Goal: Task Accomplishment & Management: Manage account settings

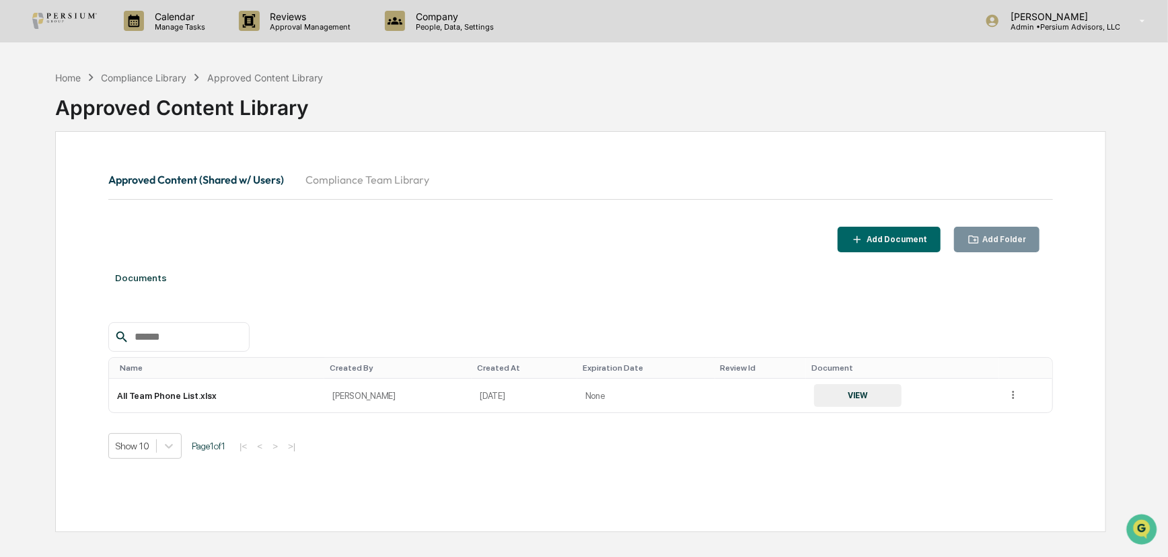
click at [370, 176] on button "Compliance Team Library" at bounding box center [367, 180] width 145 height 32
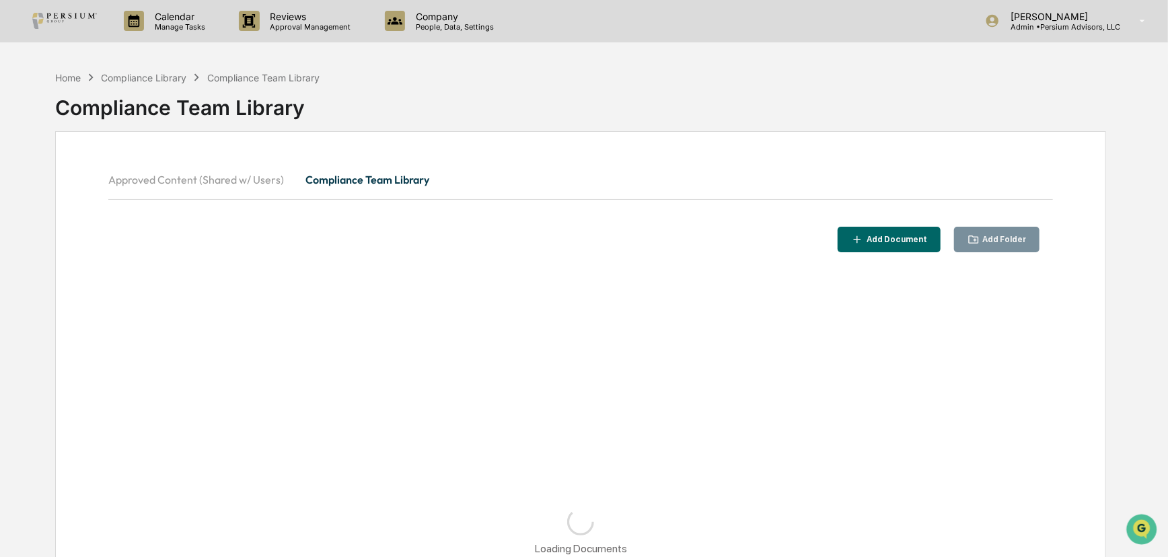
click at [233, 182] on button "Approved Content (Shared w/ Users)" at bounding box center [201, 180] width 186 height 32
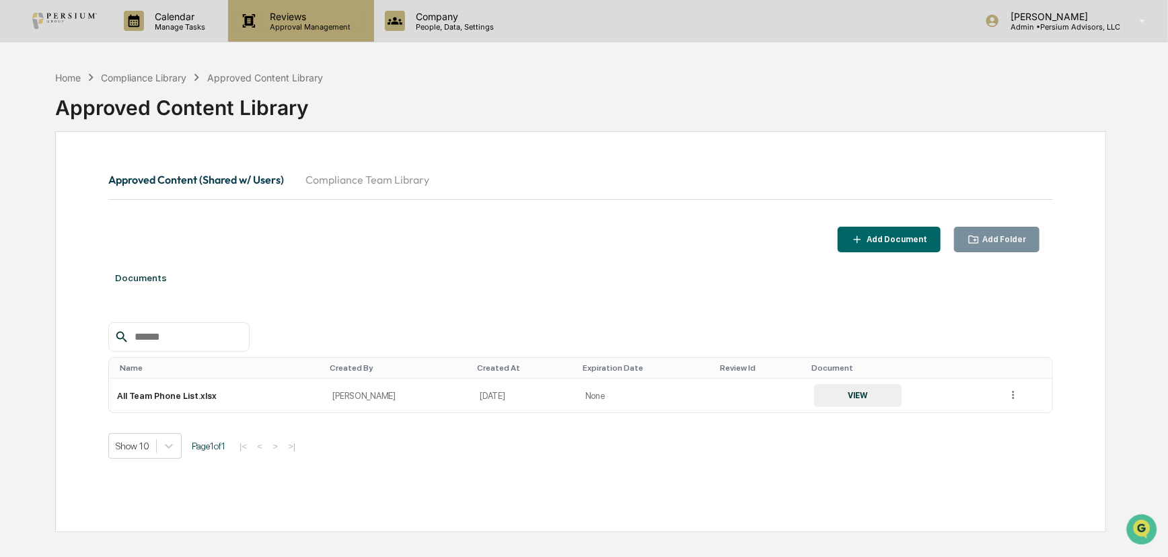
click at [310, 27] on p "Approval Management" at bounding box center [309, 26] width 98 height 9
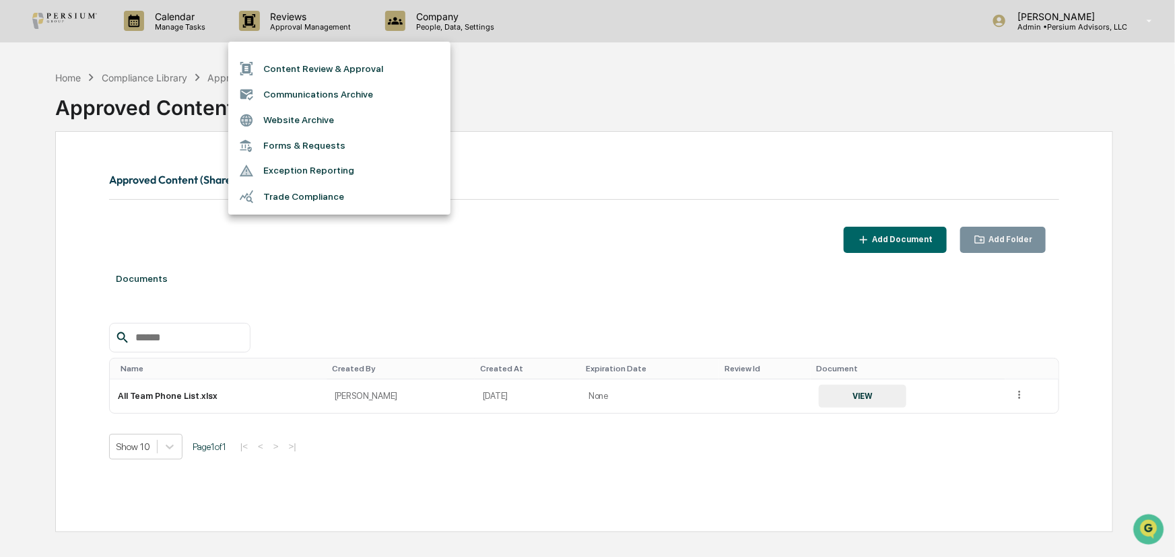
click at [193, 27] on div at bounding box center [587, 278] width 1175 height 557
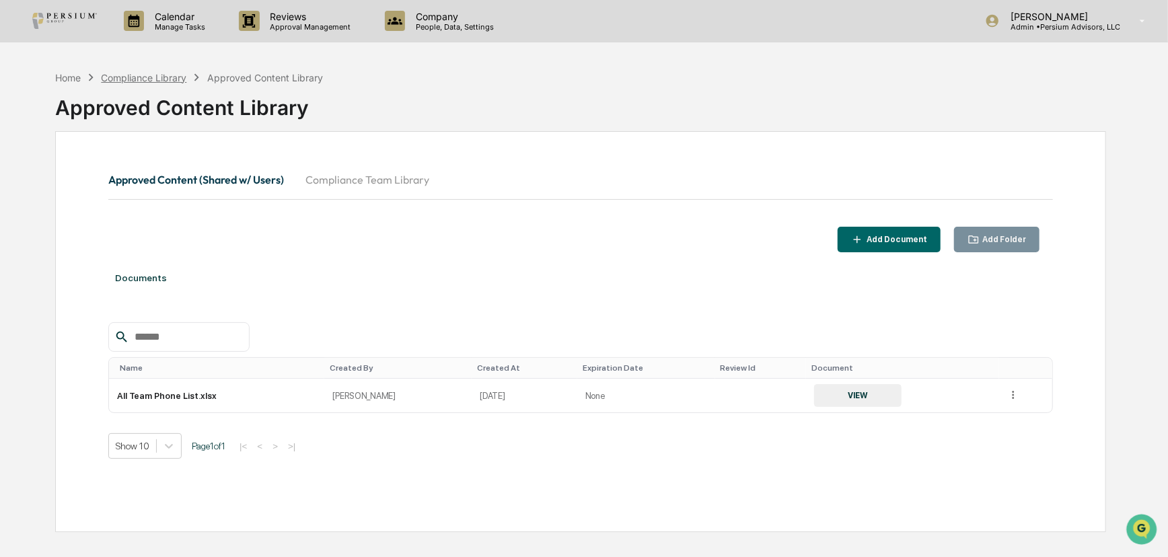
click at [168, 80] on div "Compliance Library" at bounding box center [143, 77] width 85 height 11
click at [164, 7] on div "Calendar Manage Tasks" at bounding box center [170, 21] width 115 height 42
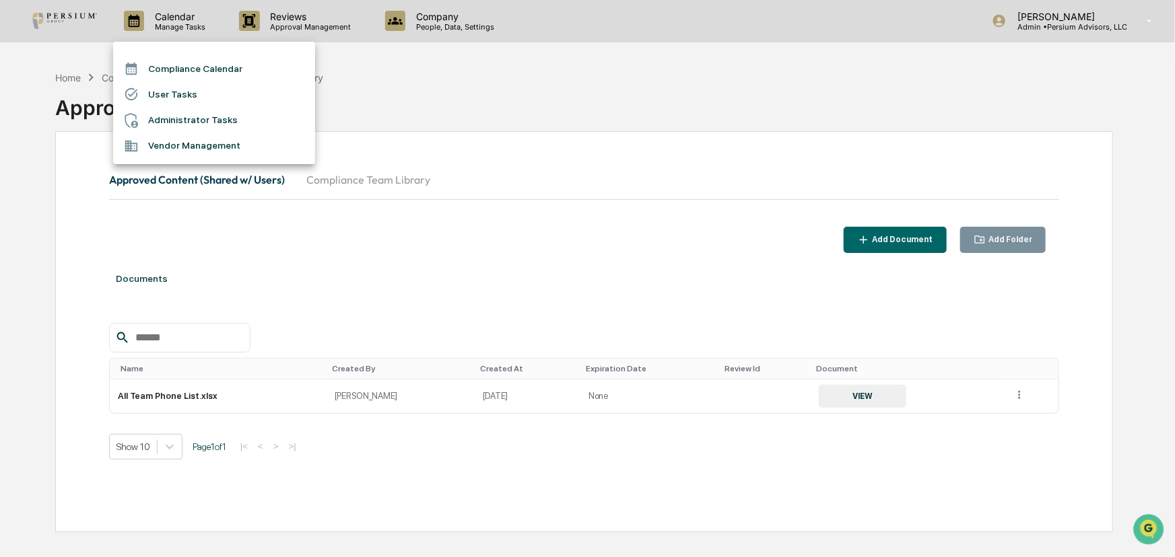
click at [420, 92] on div at bounding box center [587, 278] width 1175 height 557
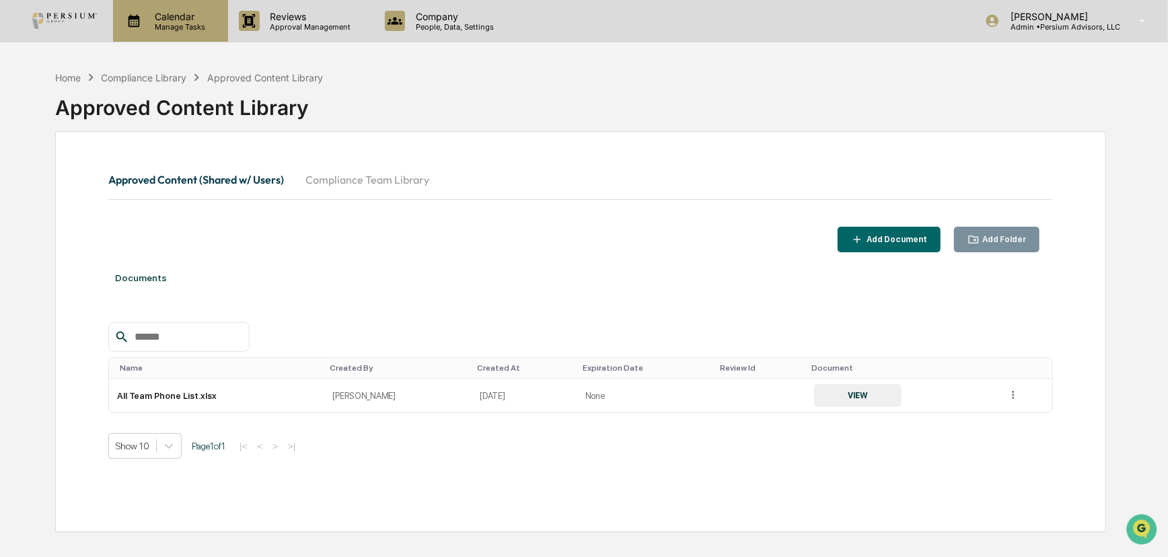
click at [170, 26] on p "Manage Tasks" at bounding box center [178, 26] width 68 height 9
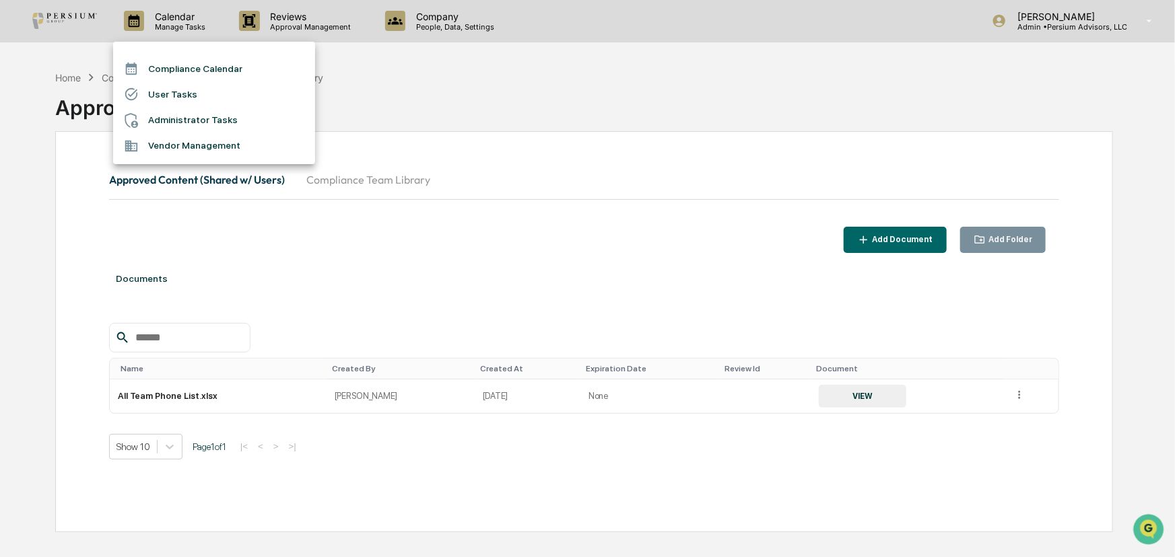
click at [285, 20] on div at bounding box center [587, 278] width 1175 height 557
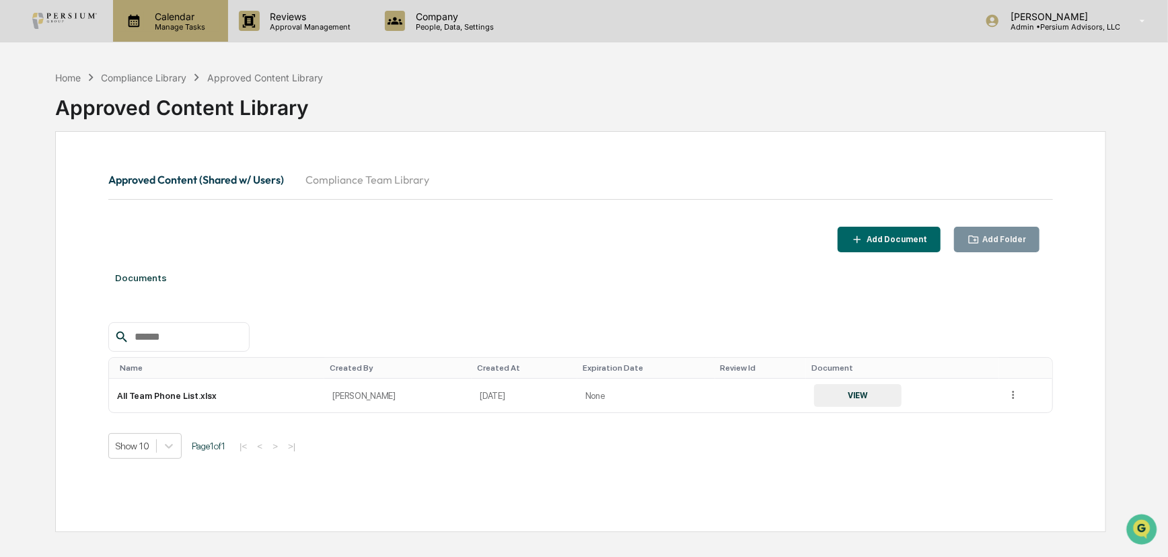
click at [202, 26] on p "Manage Tasks" at bounding box center [178, 26] width 68 height 9
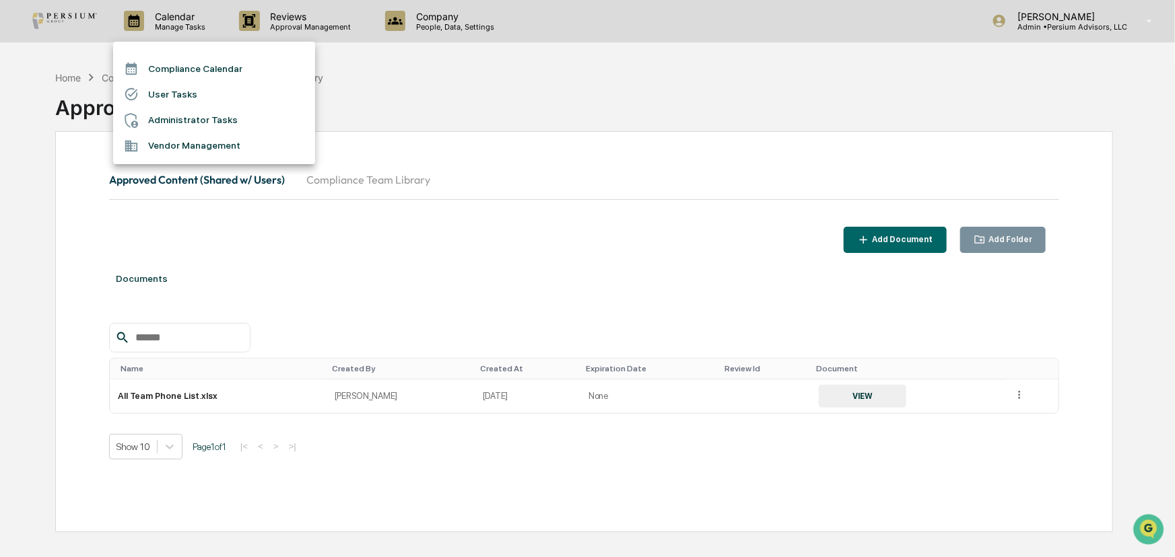
click at [445, 17] on div at bounding box center [587, 278] width 1175 height 557
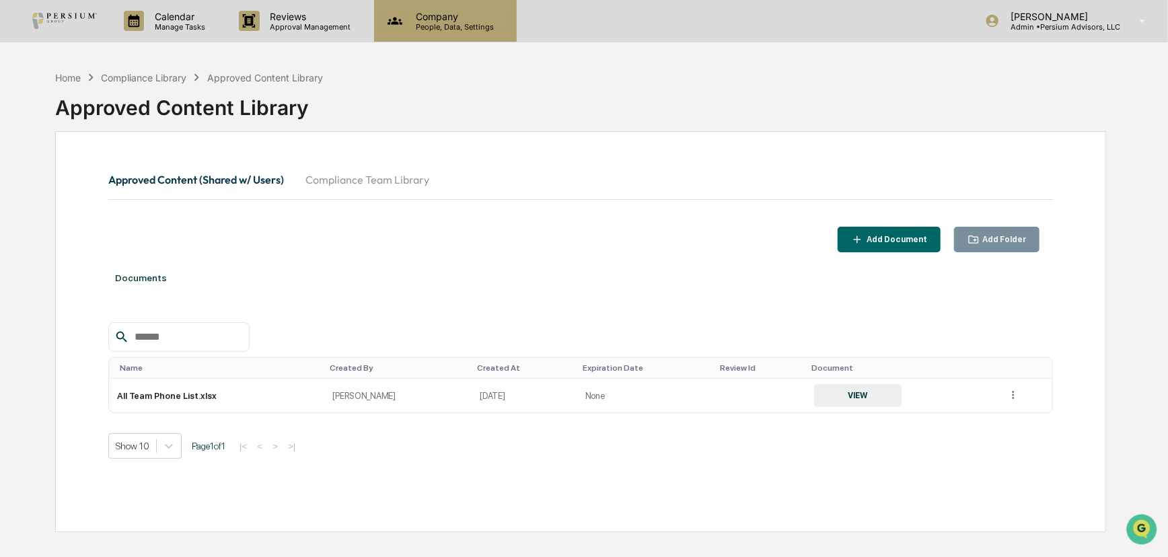
click at [454, 24] on p "People, Data, Settings" at bounding box center [453, 26] width 96 height 9
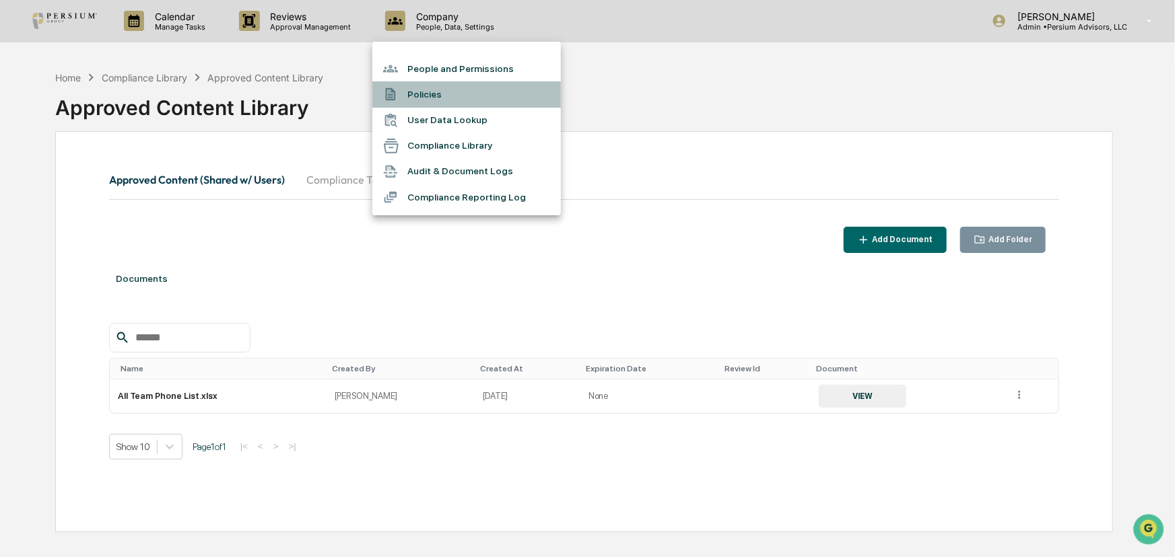
click at [440, 94] on li "Policies" at bounding box center [466, 94] width 188 height 26
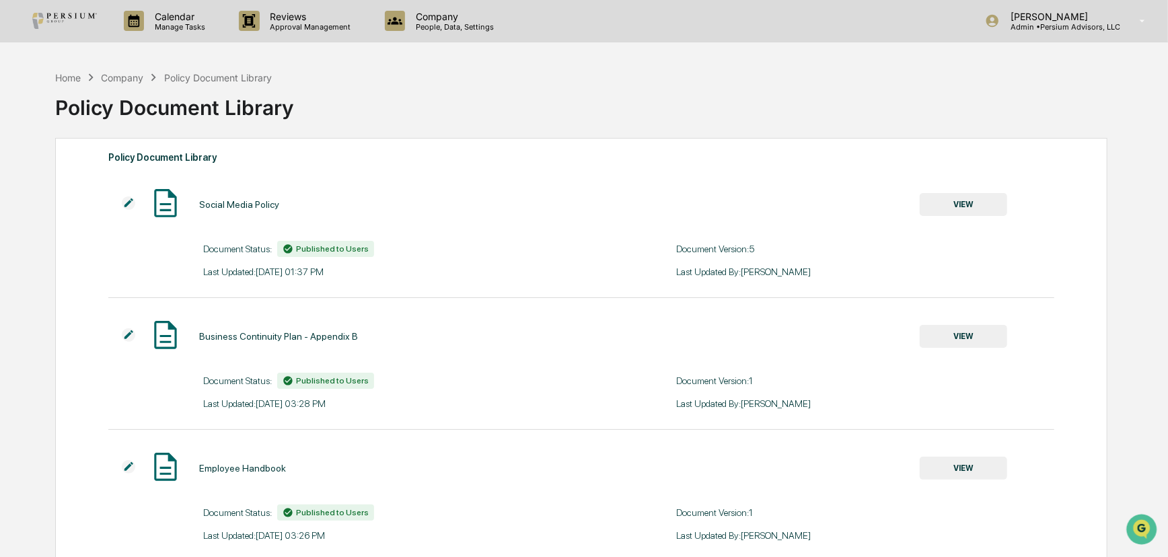
click at [120, 72] on div "Company" at bounding box center [122, 77] width 42 height 11
click at [166, 13] on p "Calendar" at bounding box center [178, 16] width 68 height 11
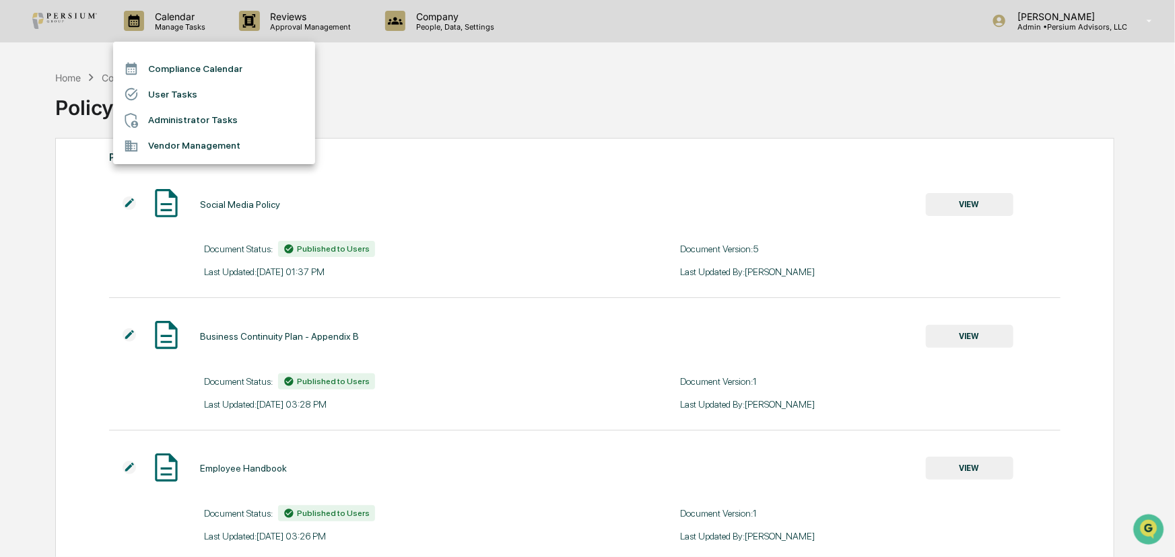
click at [274, 13] on div at bounding box center [587, 278] width 1175 height 557
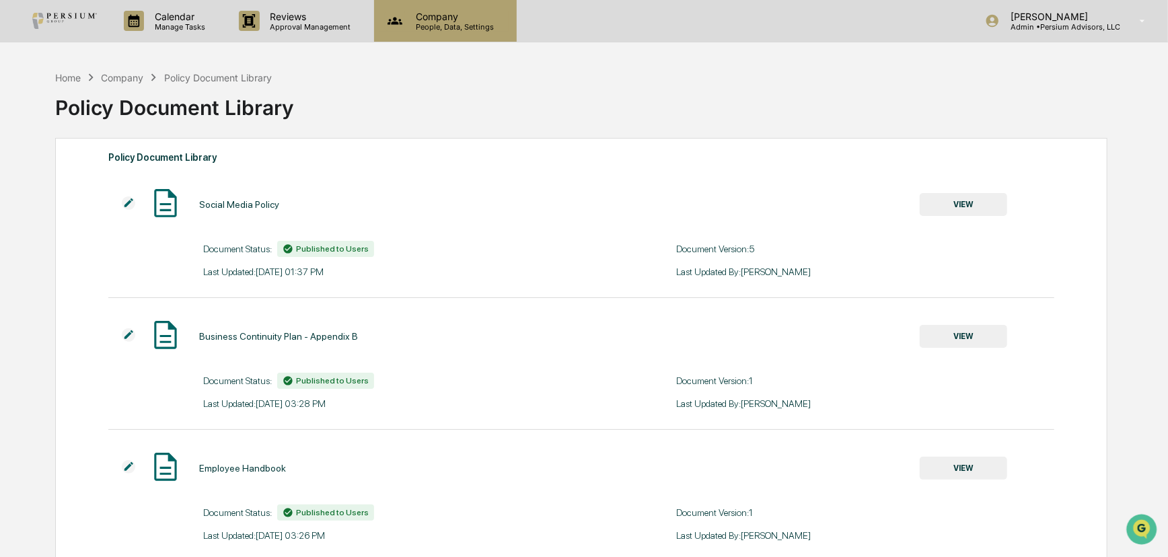
click at [422, 13] on p "Company" at bounding box center [453, 16] width 96 height 11
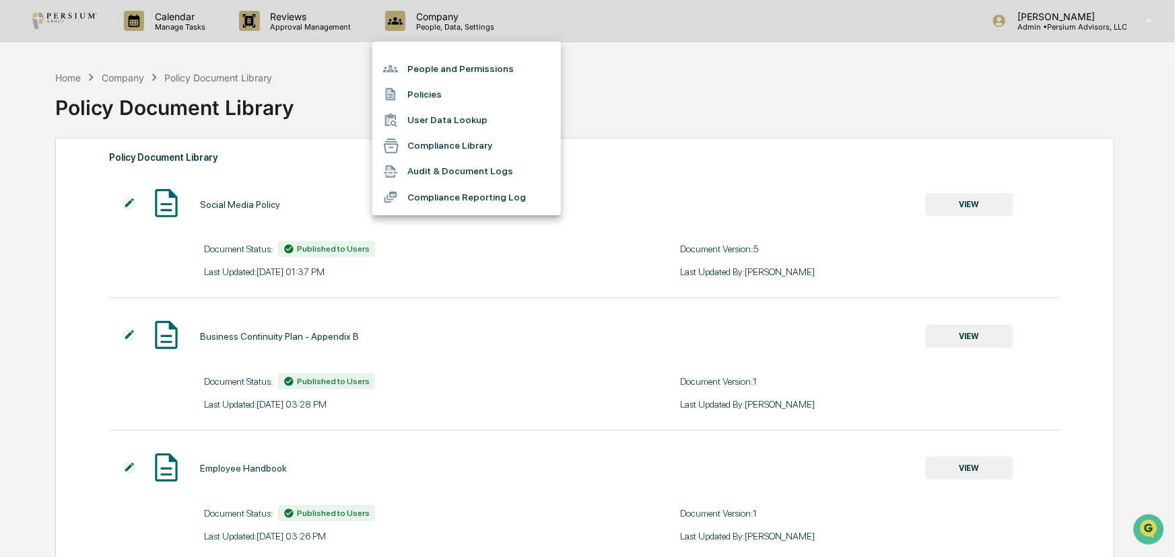
click at [293, 63] on div at bounding box center [587, 278] width 1175 height 557
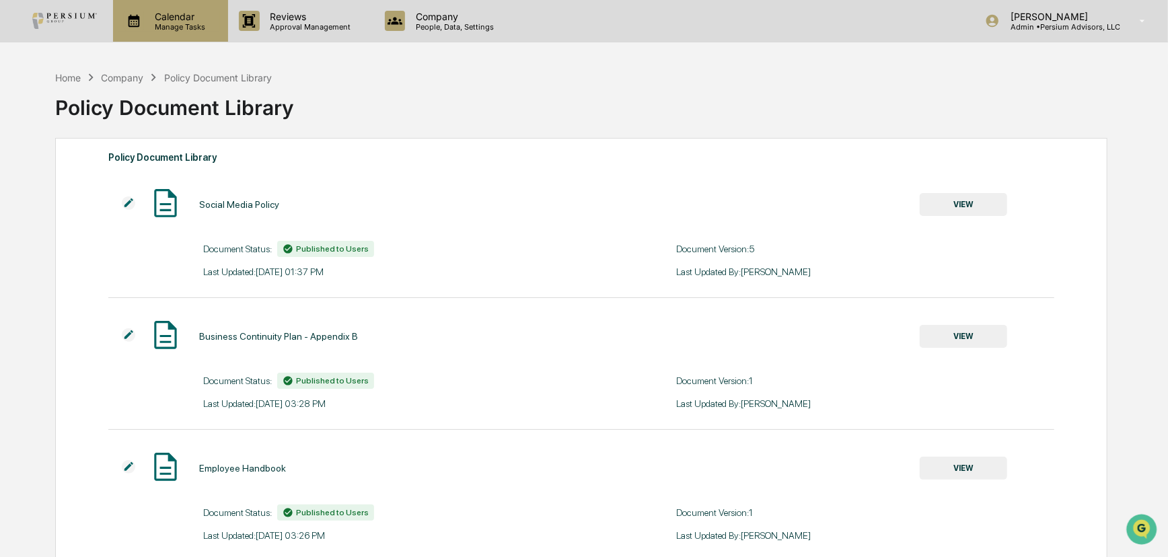
click at [191, 22] on p "Manage Tasks" at bounding box center [178, 26] width 68 height 9
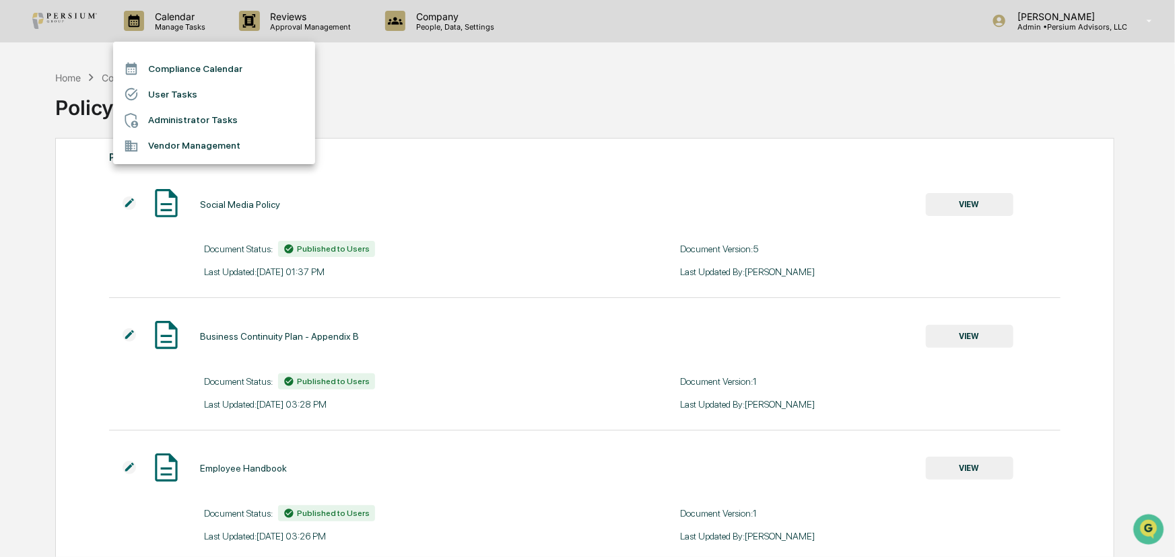
click at [431, 80] on div at bounding box center [587, 278] width 1175 height 557
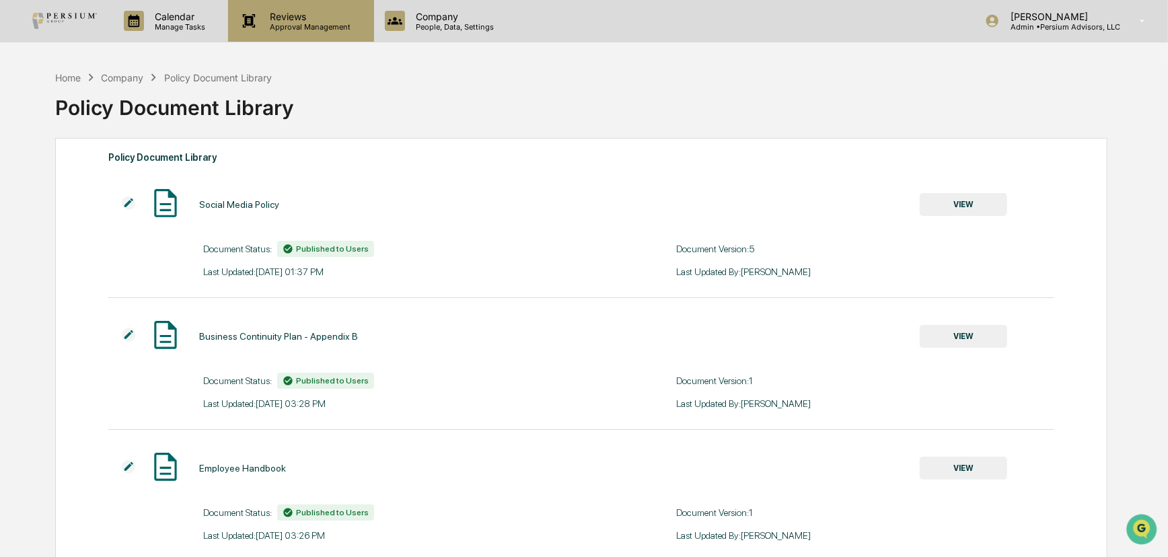
click at [314, 32] on div "Reviews Approval Management" at bounding box center [300, 21] width 145 height 42
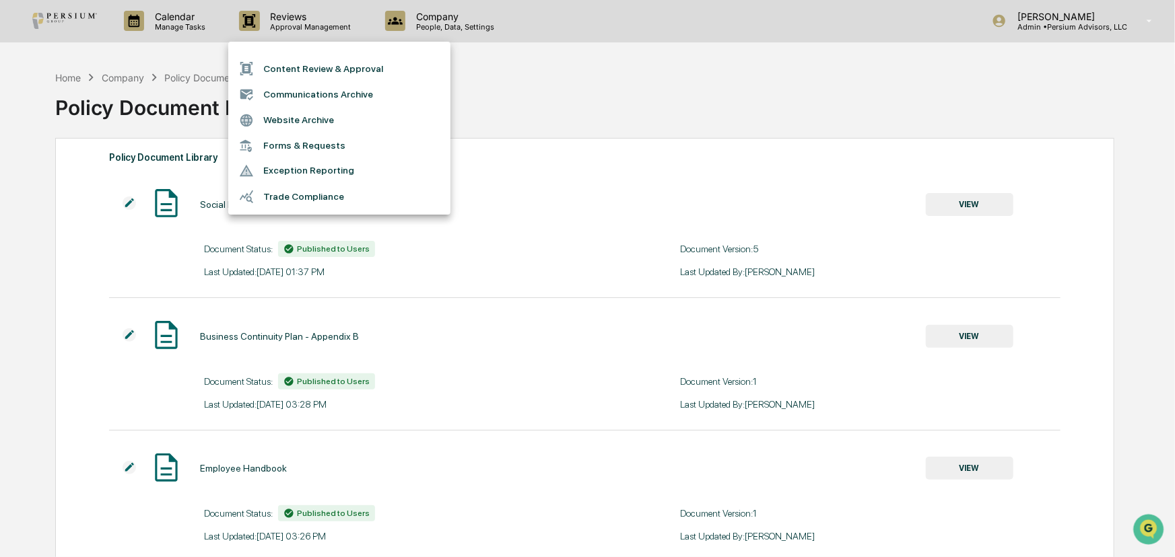
click at [287, 195] on li "Trade Compliance" at bounding box center [339, 197] width 222 height 26
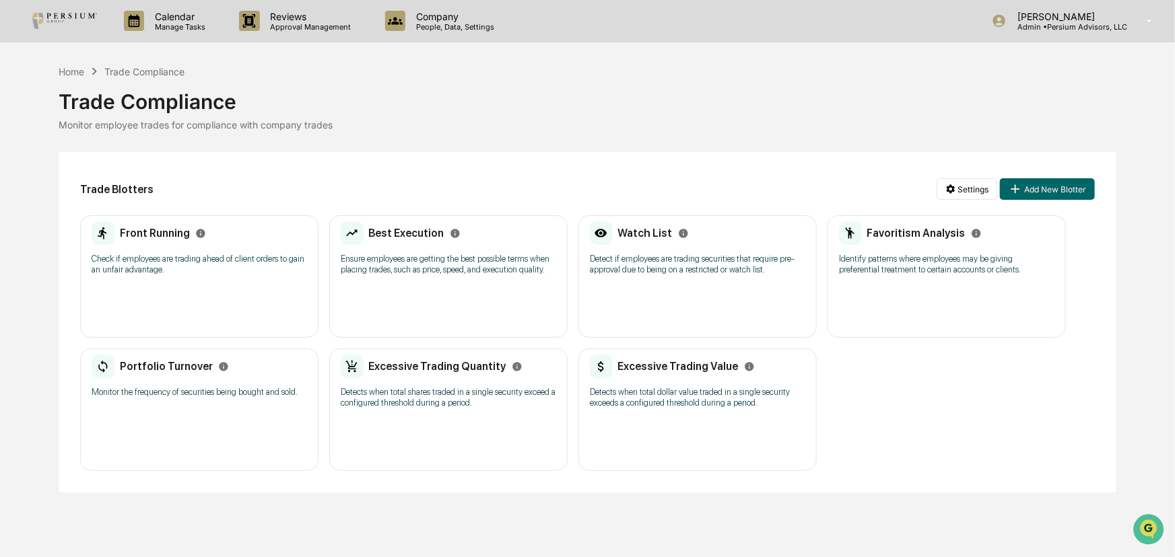
click at [207, 244] on div "Front Running" at bounding box center [199, 233] width 215 height 24
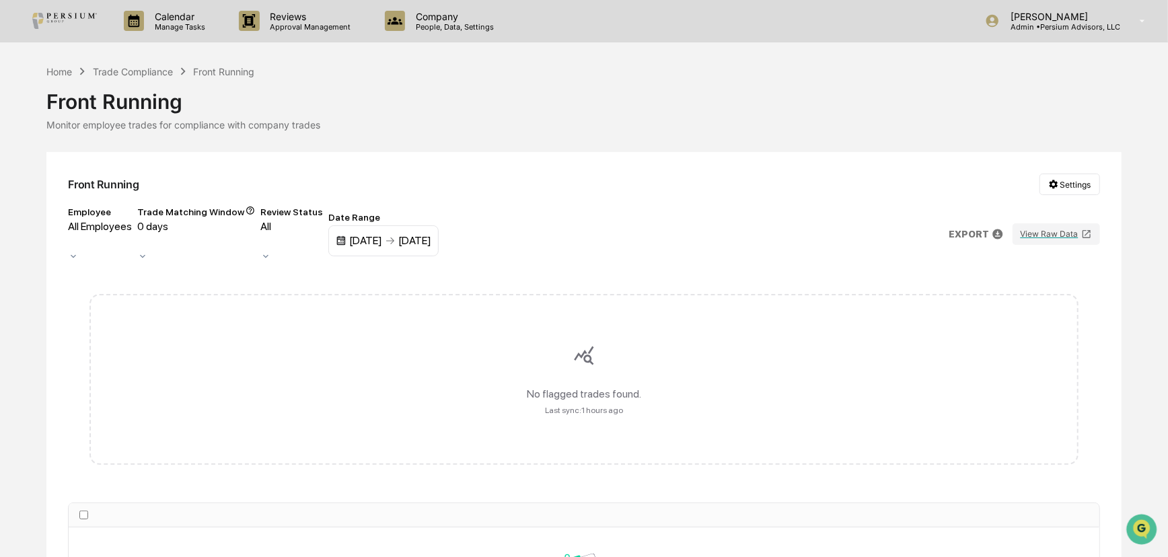
click at [255, 242] on div "0 days" at bounding box center [196, 235] width 118 height 31
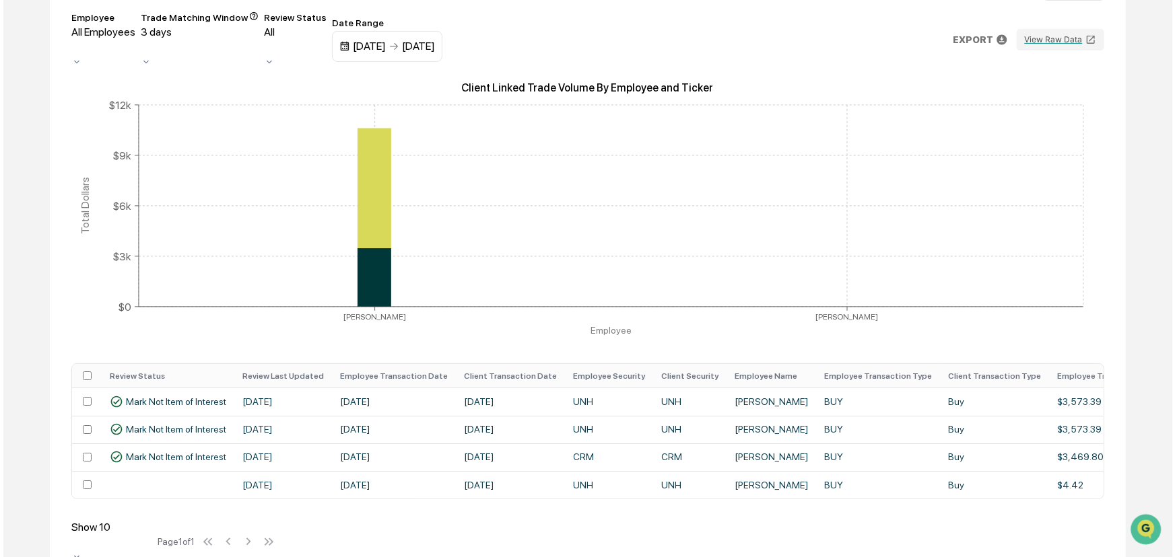
scroll to position [202, 0]
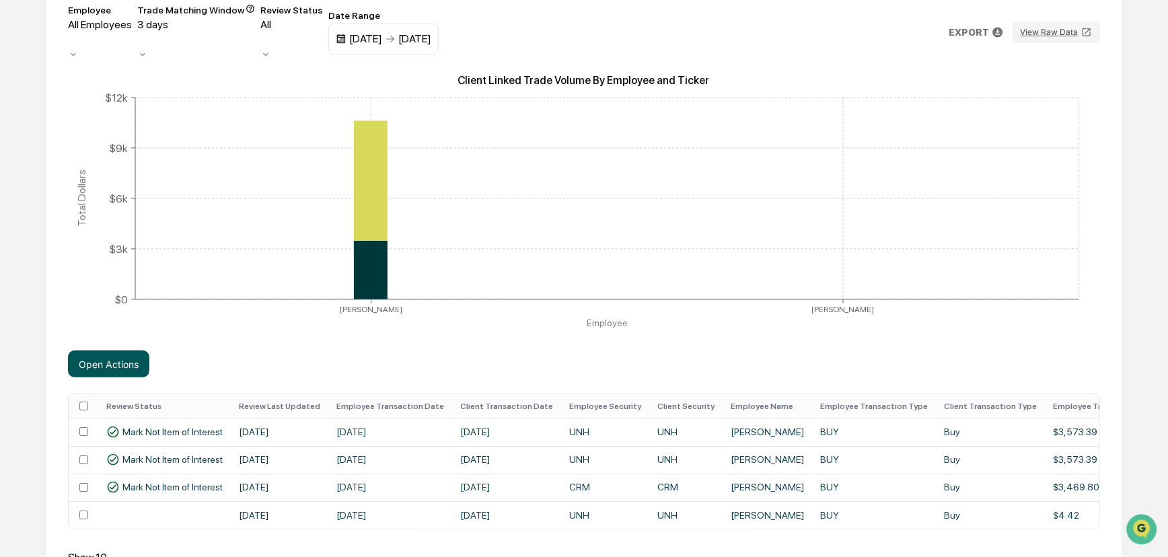
click at [118, 351] on button "Open Actions" at bounding box center [108, 364] width 81 height 27
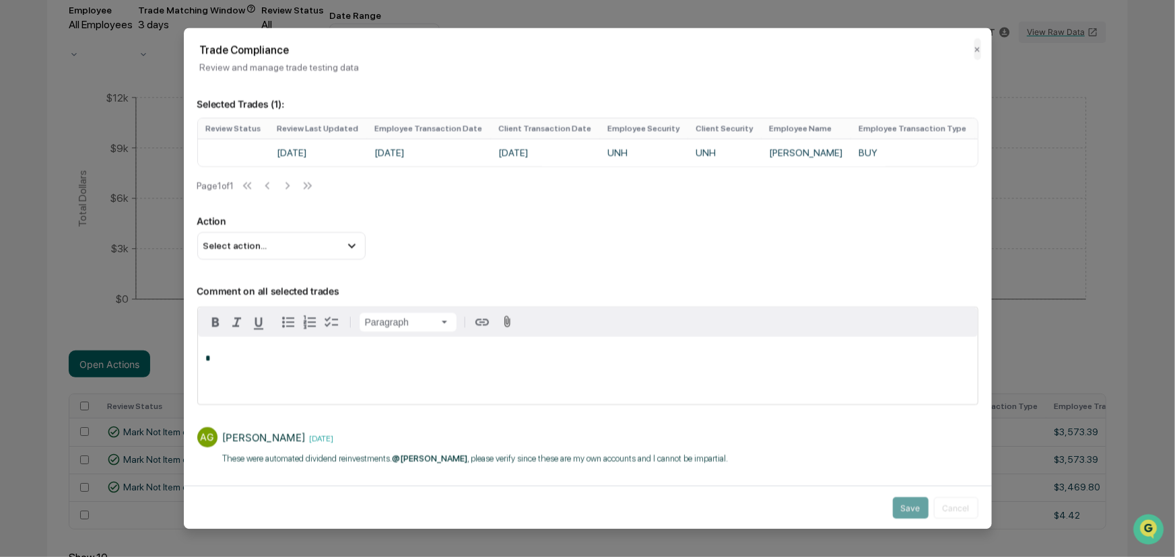
click at [329, 448] on div "[PERSON_NAME] [DATE]" at bounding box center [475, 437] width 505 height 21
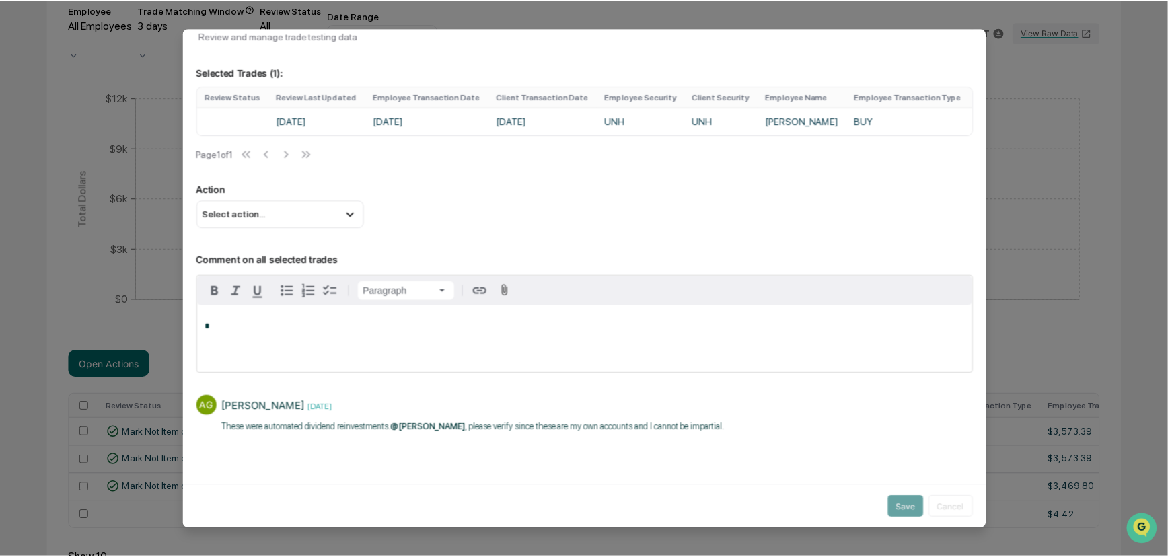
scroll to position [0, 0]
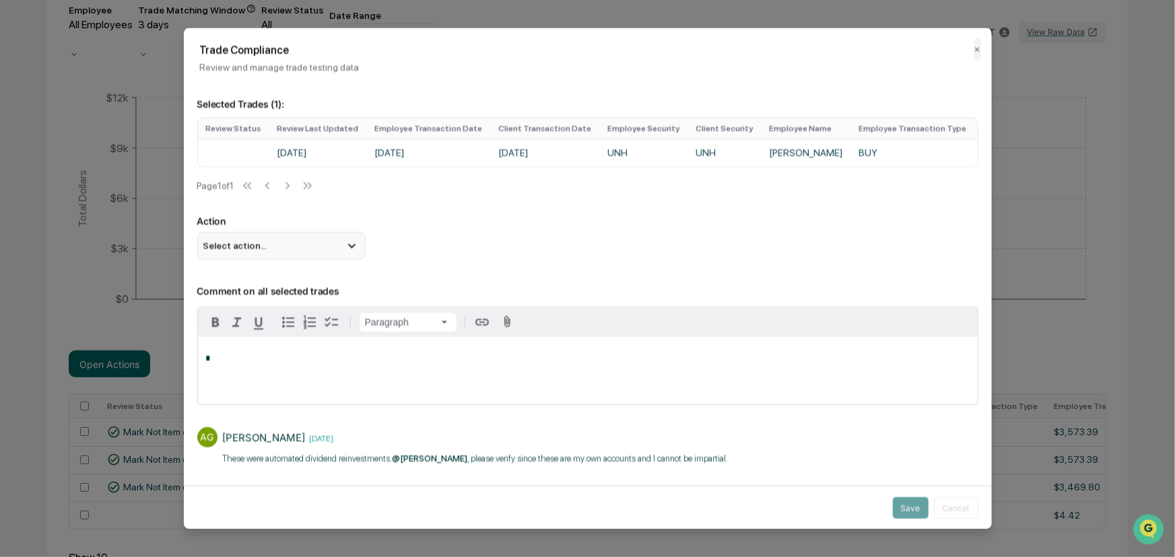
click at [334, 260] on div "Select action..." at bounding box center [281, 246] width 168 height 27
click at [608, 236] on div "Action Select action... Flag Item of Interest Mark Not Item of Interest" at bounding box center [587, 238] width 781 height 44
click at [974, 41] on button "✕" at bounding box center [977, 49] width 7 height 22
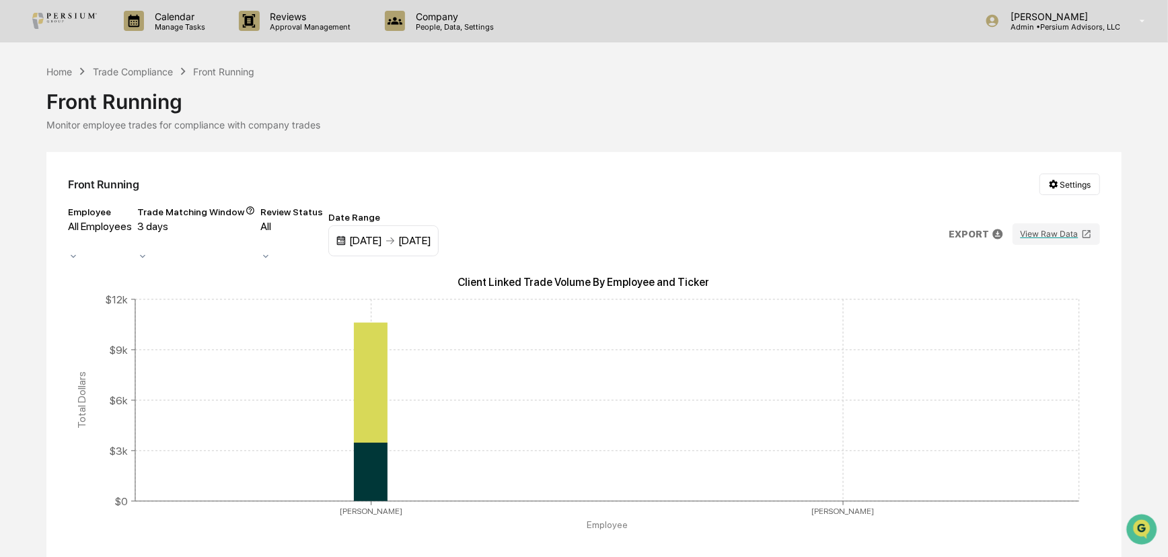
click at [355, 80] on div "Front Running" at bounding box center [583, 96] width 1075 height 35
click at [142, 73] on div "Trade Compliance" at bounding box center [133, 71] width 80 height 11
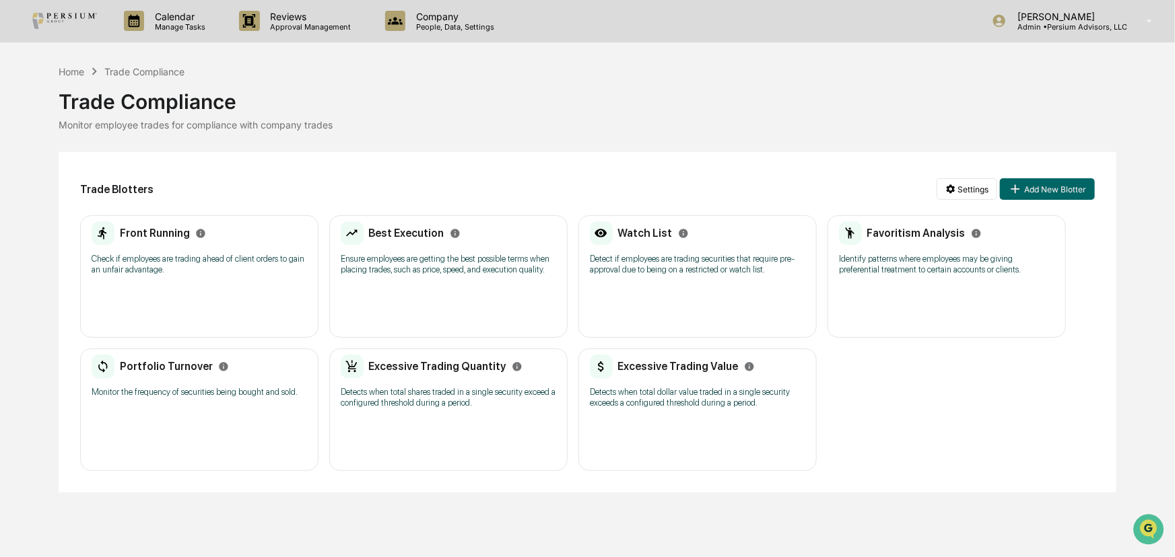
click at [639, 221] on div "Watch List Detect if employees are trading securities that require pre-approval…" at bounding box center [697, 276] width 238 height 122
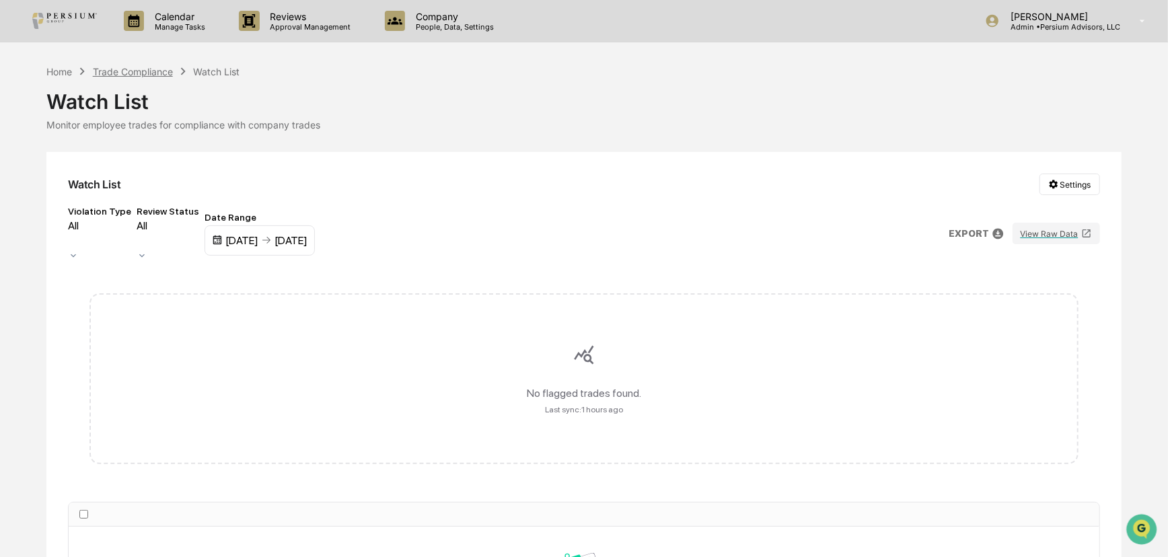
click at [134, 74] on div "Trade Compliance" at bounding box center [133, 71] width 80 height 11
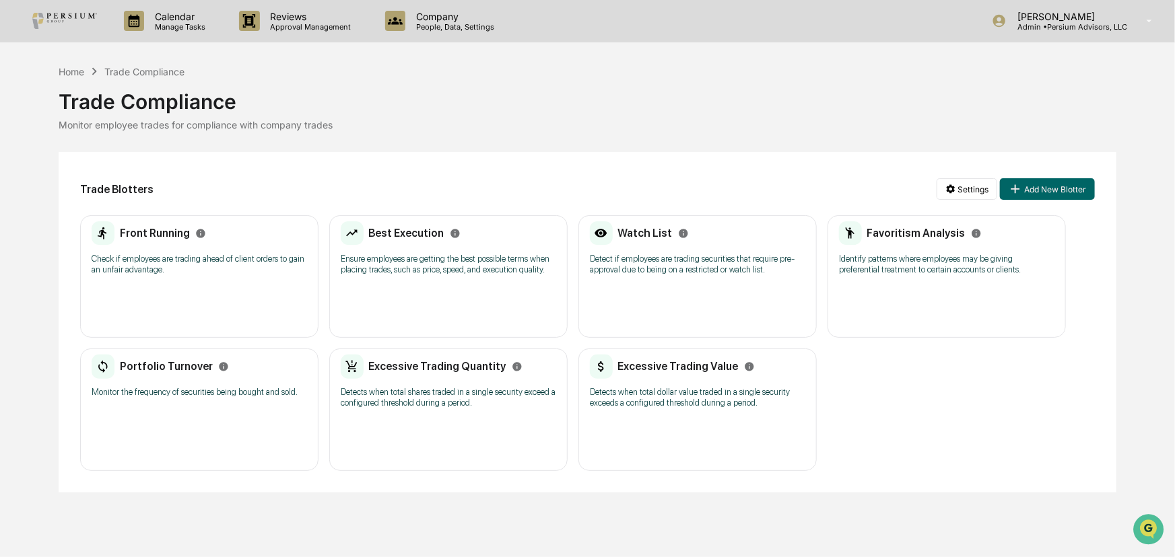
click at [927, 239] on h2 "Favoritism Analysis" at bounding box center [916, 233] width 98 height 13
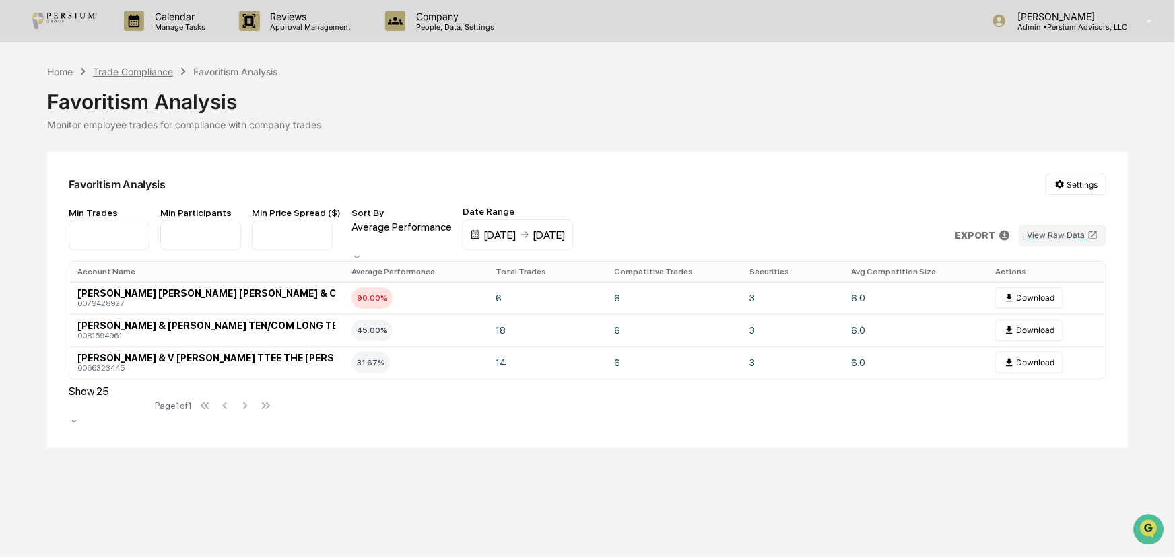
click at [160, 70] on div "Trade Compliance" at bounding box center [133, 71] width 80 height 11
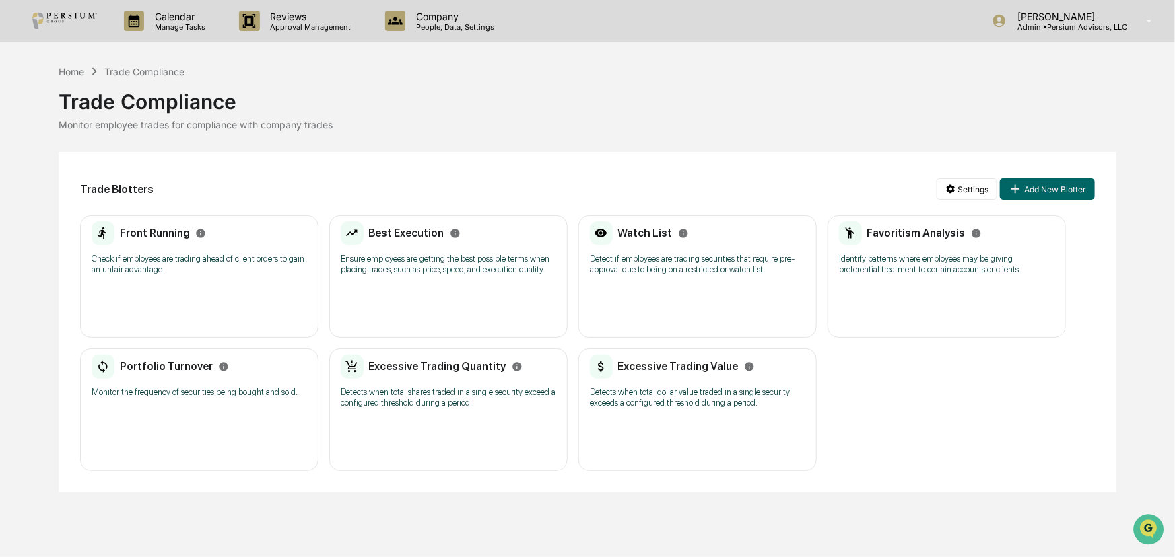
click at [917, 249] on div "Favoritism Analysis Identify patterns where employees may be giving preferentia…" at bounding box center [946, 252] width 215 height 63
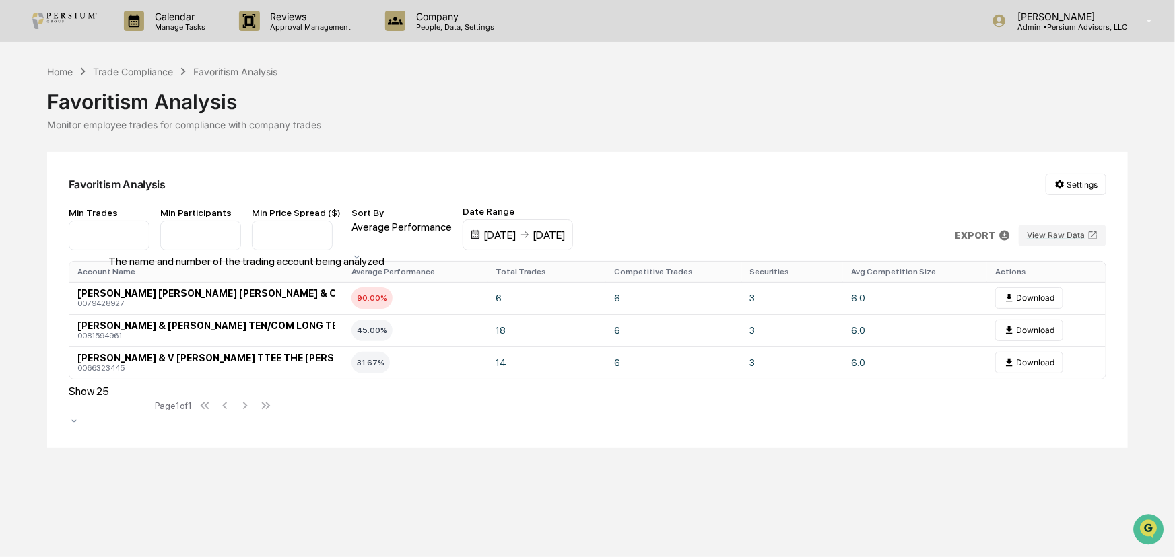
drag, startPoint x: 133, startPoint y: 273, endPoint x: 140, endPoint y: 270, distance: 7.2
click at [137, 270] on div "Account Name" at bounding box center [206, 271] width 258 height 9
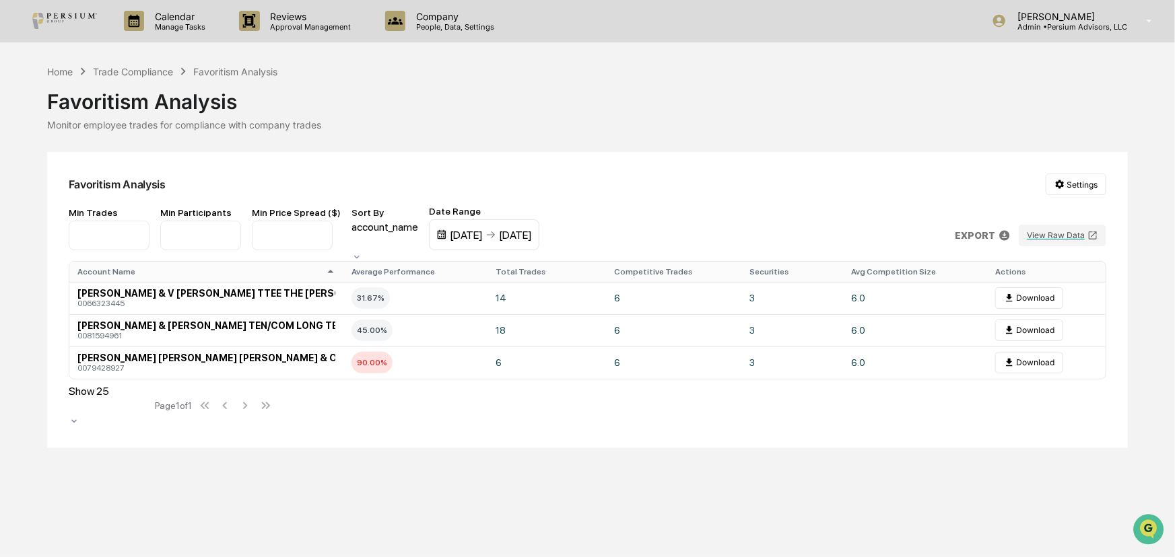
click at [171, 273] on div "Account Name" at bounding box center [206, 271] width 258 height 9
click at [1086, 188] on html "Calendar Manage Tasks Reviews Approval Management Company People, Data, Setting…" at bounding box center [587, 278] width 1175 height 557
click at [950, 180] on html "Calendar Manage Tasks Reviews Approval Management Company People, Data, Setting…" at bounding box center [587, 278] width 1175 height 557
click at [120, 71] on div "Trade Compliance" at bounding box center [133, 71] width 80 height 11
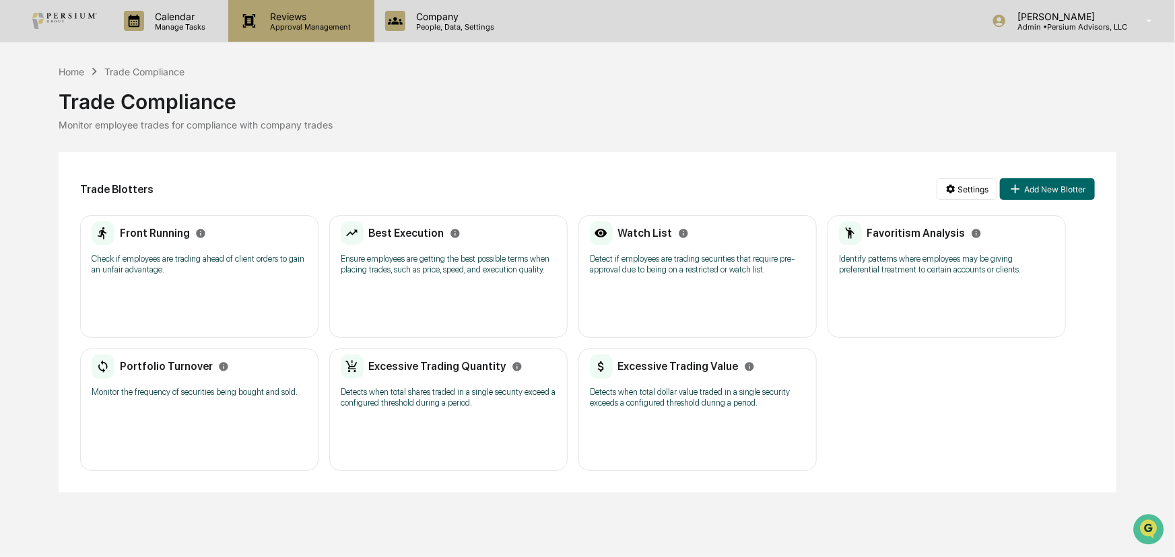
click at [282, 34] on div "Reviews Approval Management" at bounding box center [300, 21] width 145 height 42
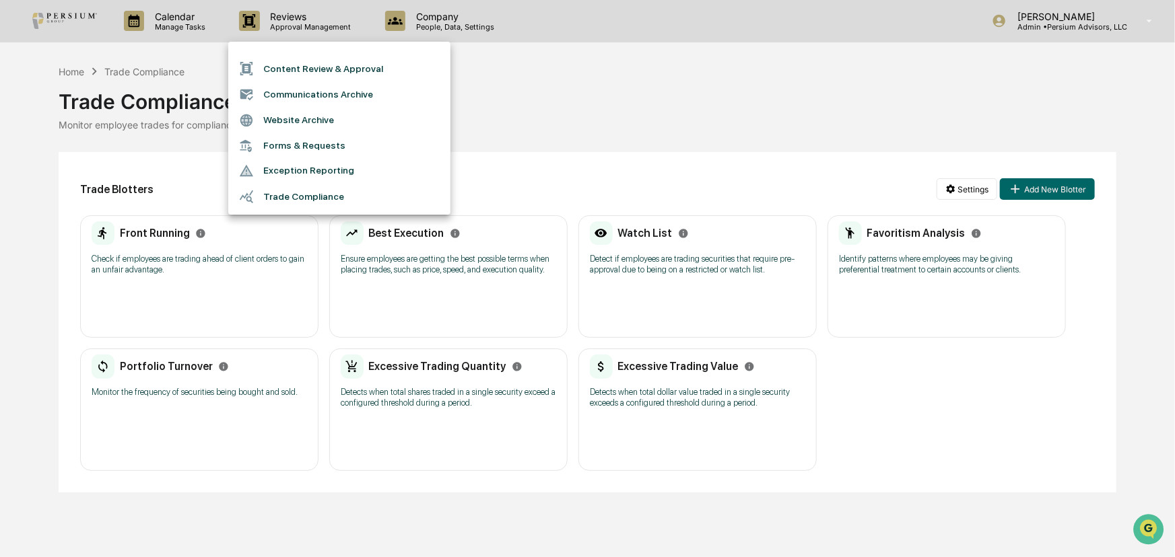
click at [235, 20] on div at bounding box center [587, 278] width 1175 height 557
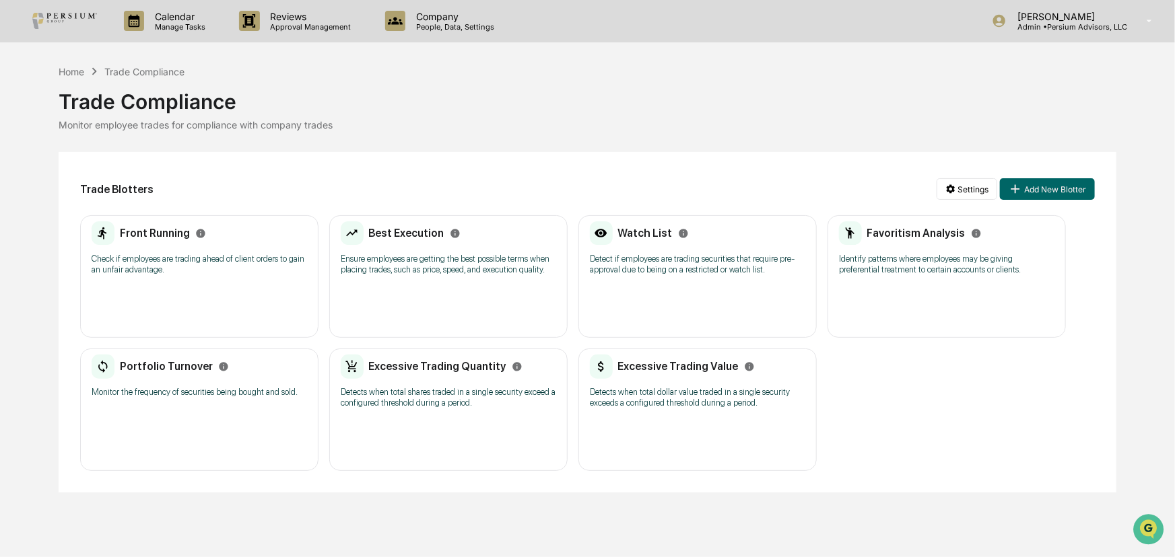
click at [158, 27] on div "Content Review & Approval Communications Archive Website Archive Forms & Reques…" at bounding box center [587, 278] width 1175 height 557
click at [174, 22] on p "Manage Tasks" at bounding box center [178, 26] width 68 height 9
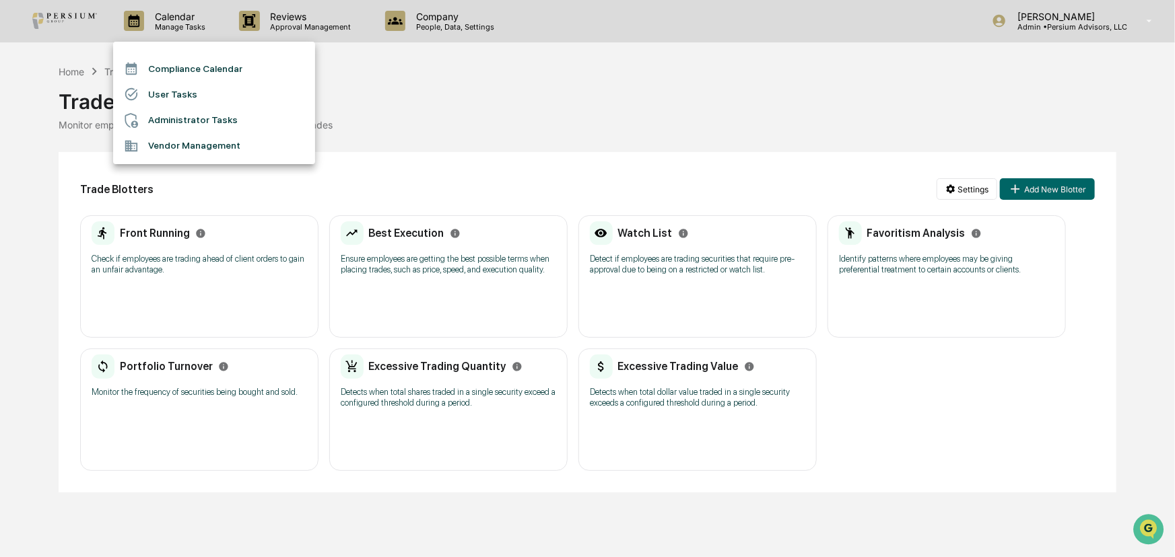
click at [172, 116] on li "Administrator Tasks" at bounding box center [214, 121] width 202 height 26
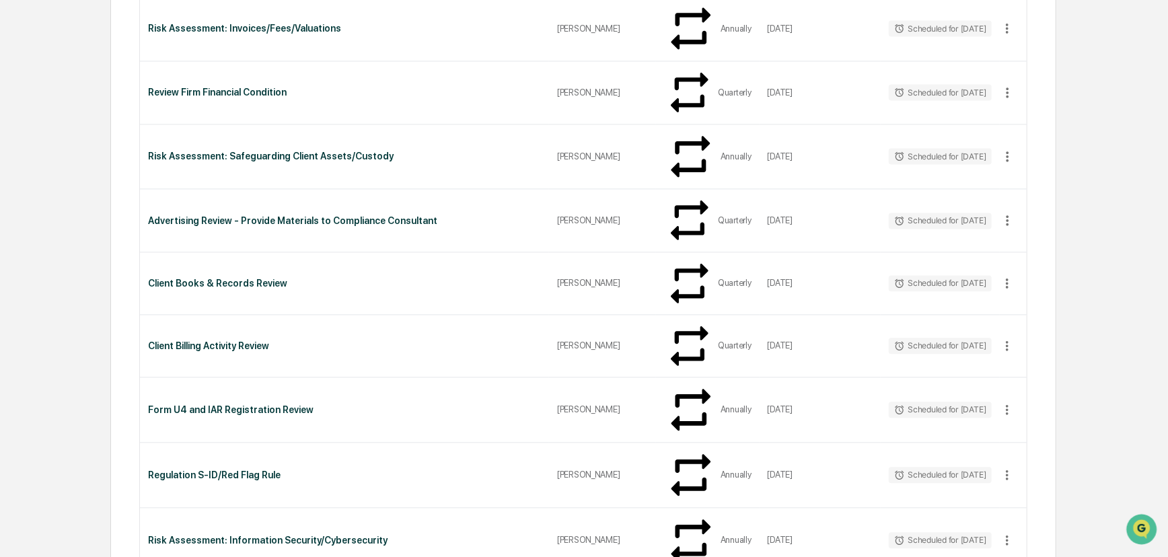
scroll to position [1730, 0]
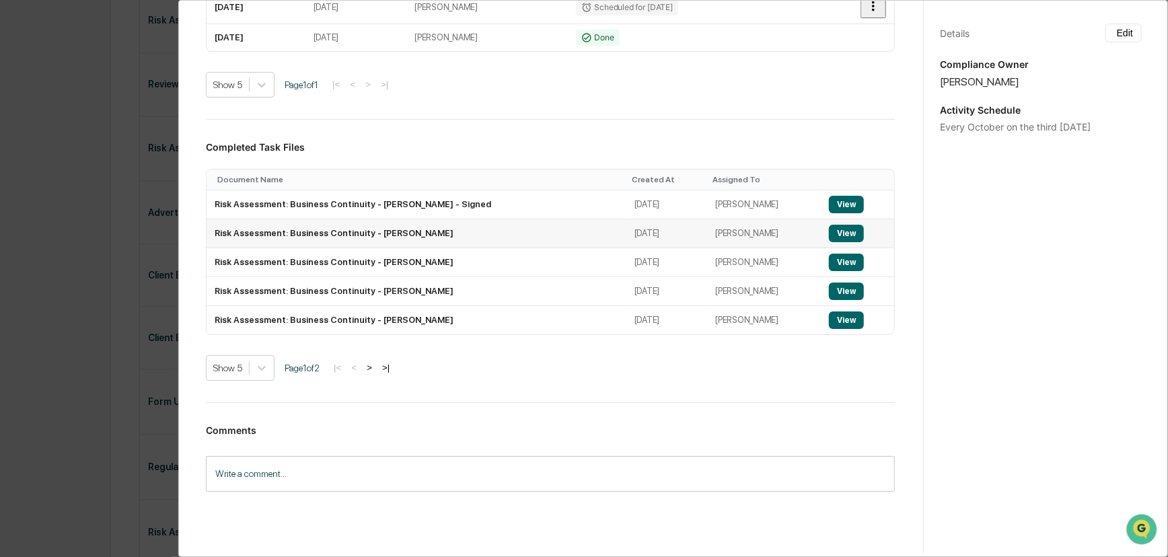
scroll to position [367, 0]
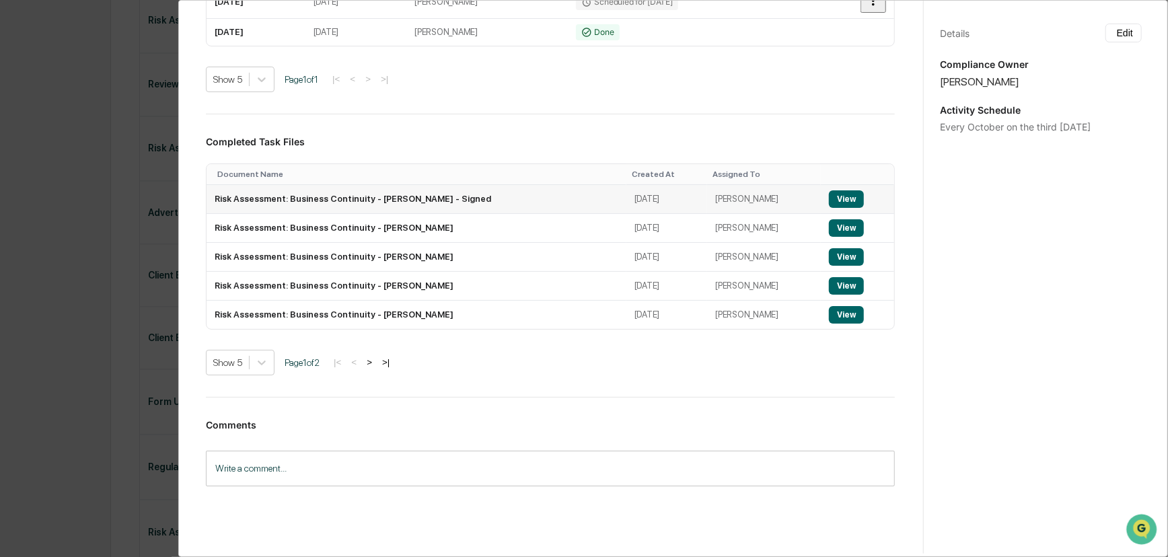
click at [829, 208] on button "View" at bounding box center [846, 198] width 35 height 17
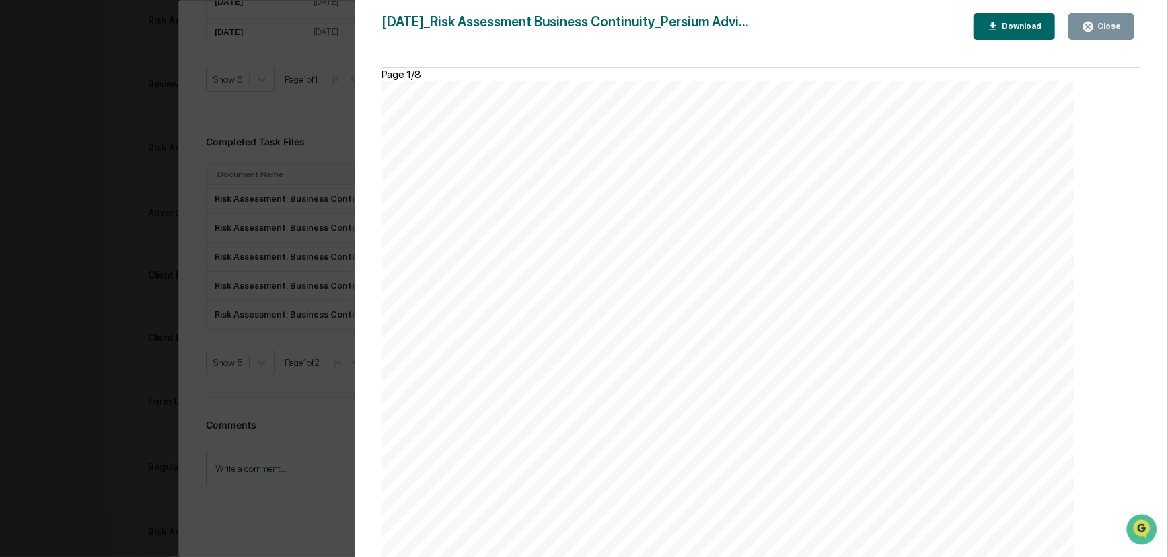
scroll to position [1346, 0]
click at [325, 149] on div "Version History [DATE] 03:05 PM [PERSON_NAME] [DATE]_Risk Assessment Business C…" at bounding box center [584, 278] width 1168 height 557
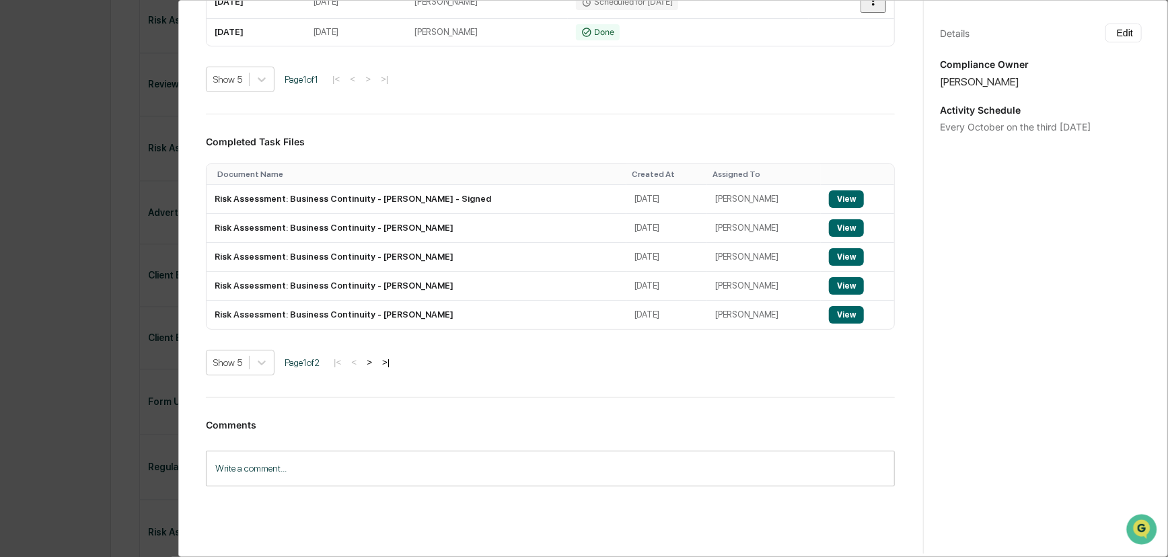
click at [376, 368] on button ">" at bounding box center [369, 362] width 13 height 11
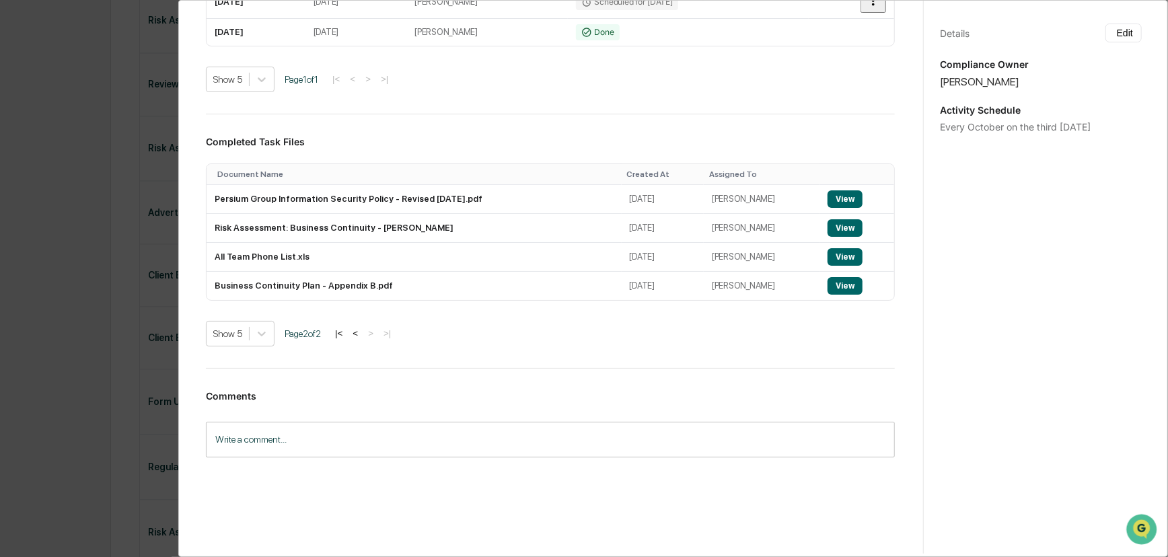
click at [362, 339] on button "<" at bounding box center [355, 333] width 13 height 11
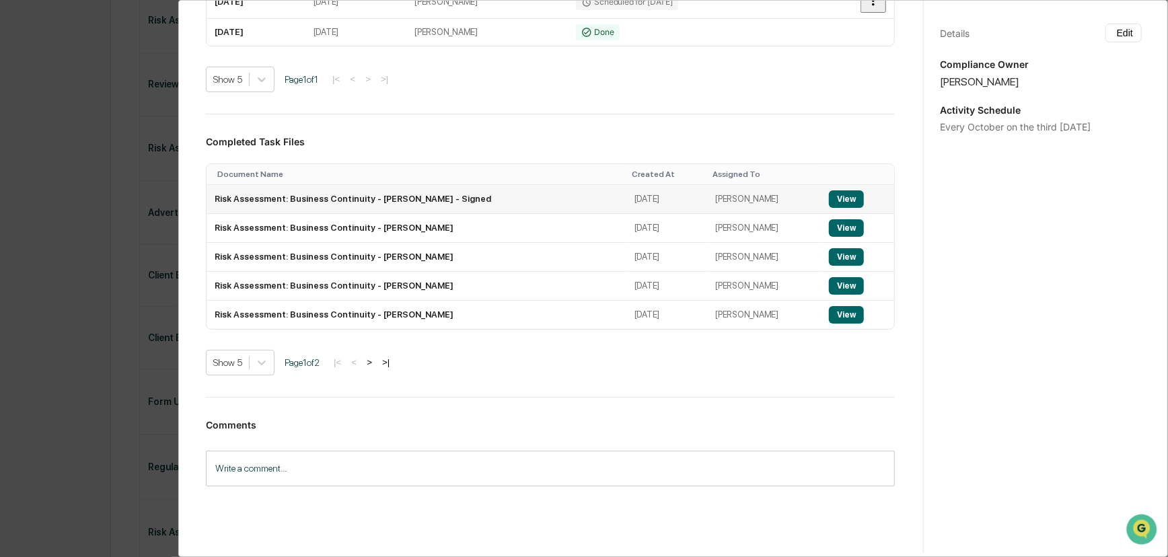
click at [829, 208] on button "View" at bounding box center [846, 198] width 35 height 17
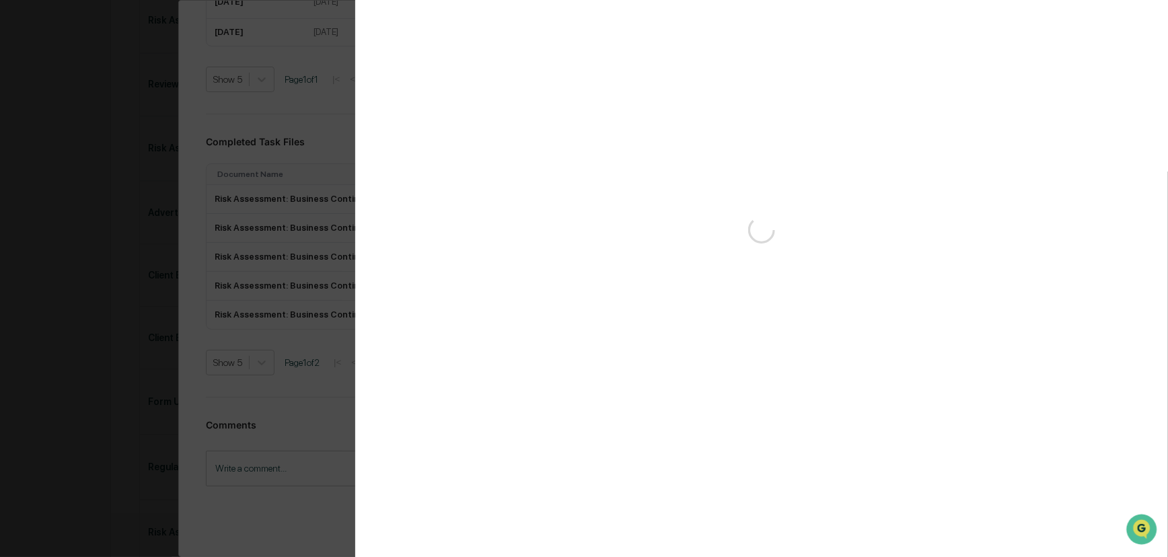
scroll to position [0, 0]
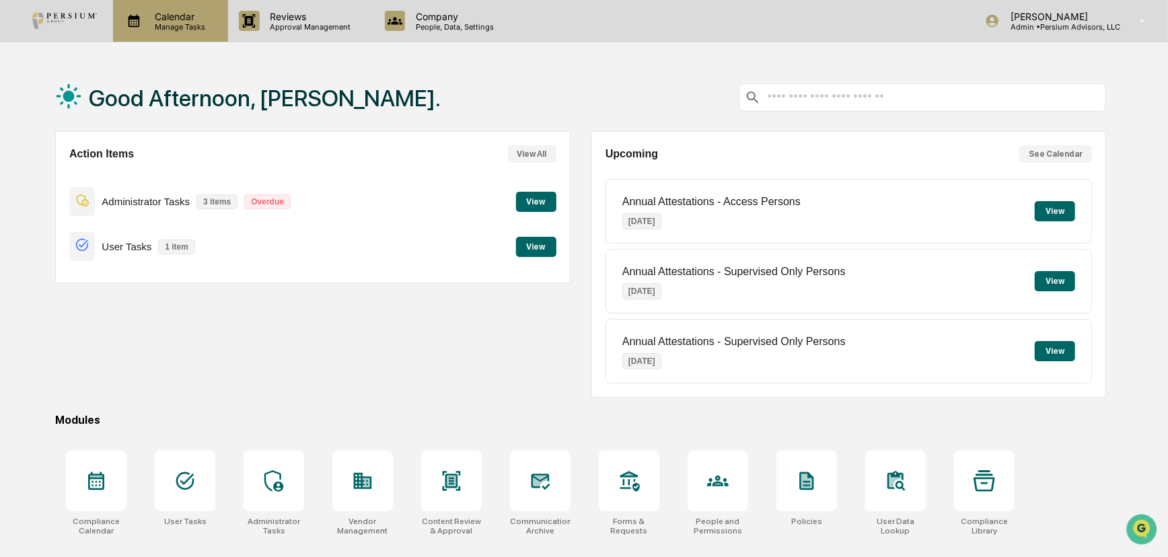
click at [165, 13] on p "Calendar" at bounding box center [178, 16] width 68 height 11
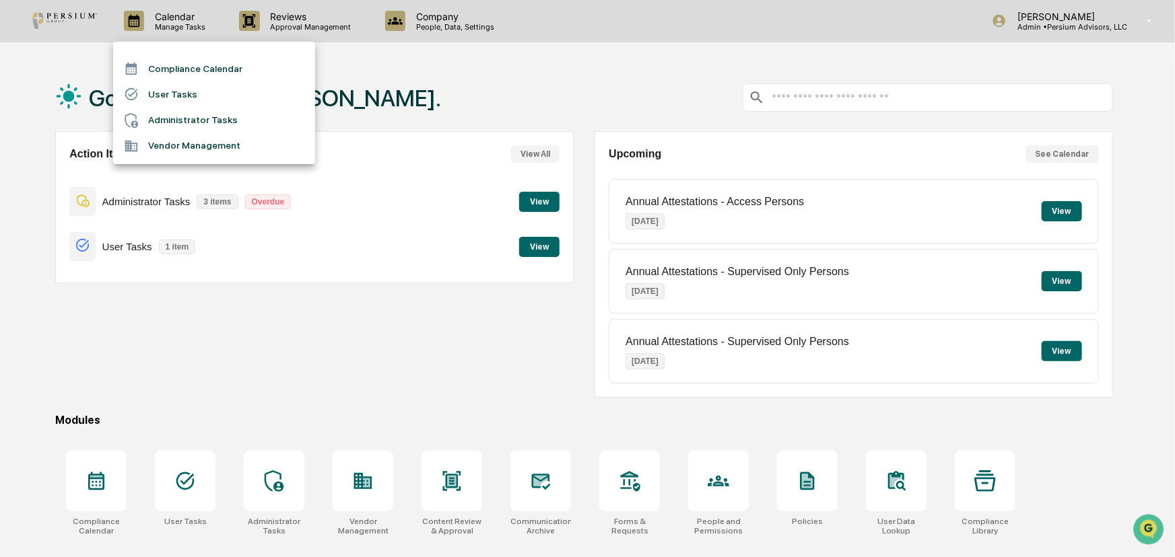
click at [197, 116] on li "Administrator Tasks" at bounding box center [214, 121] width 202 height 26
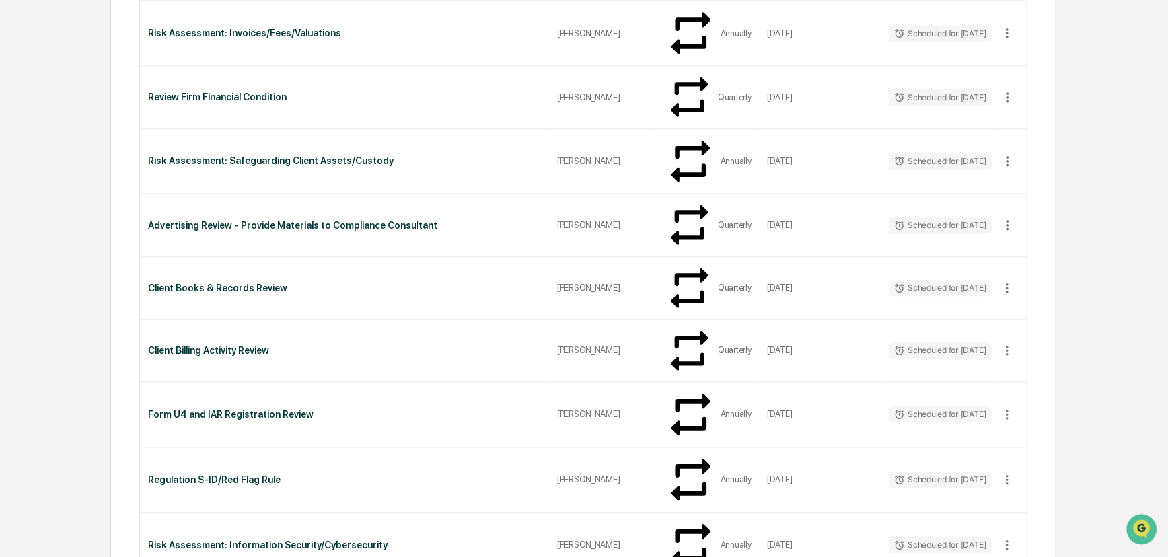
scroll to position [1730, 0]
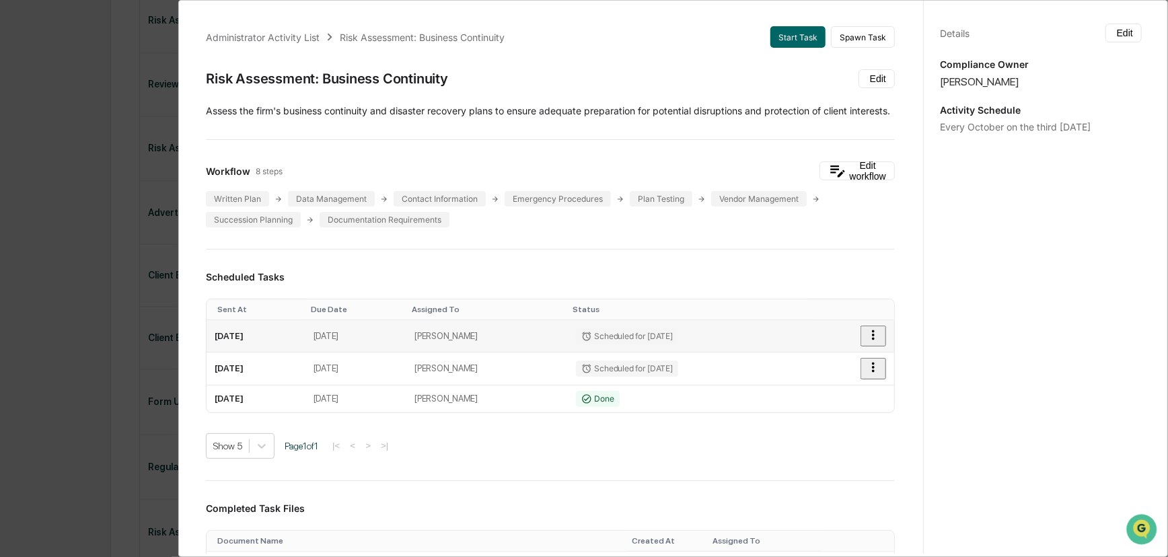
scroll to position [306, 0]
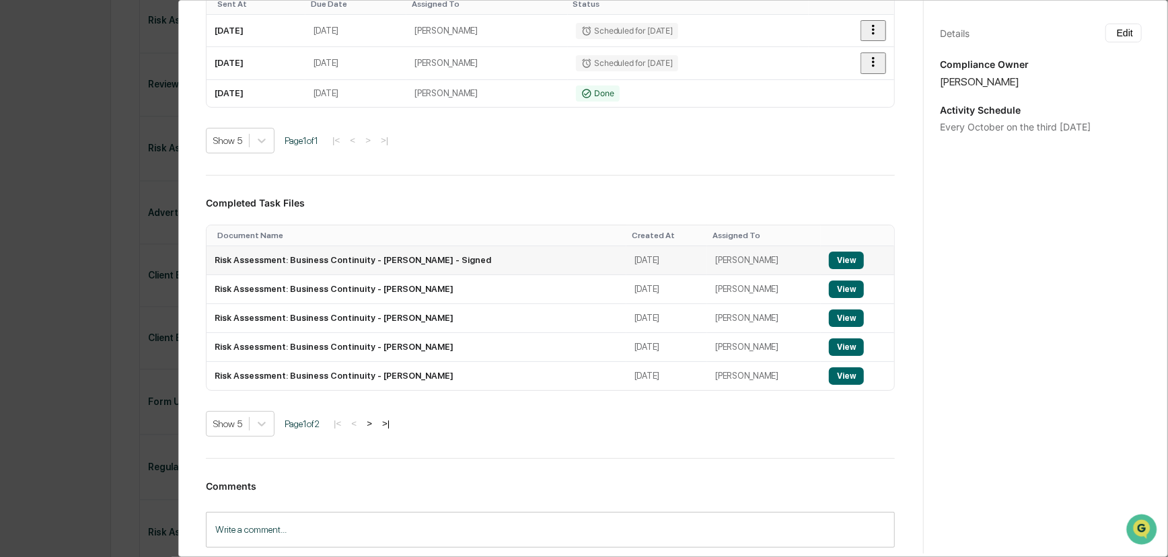
click at [835, 269] on button "View" at bounding box center [846, 260] width 35 height 17
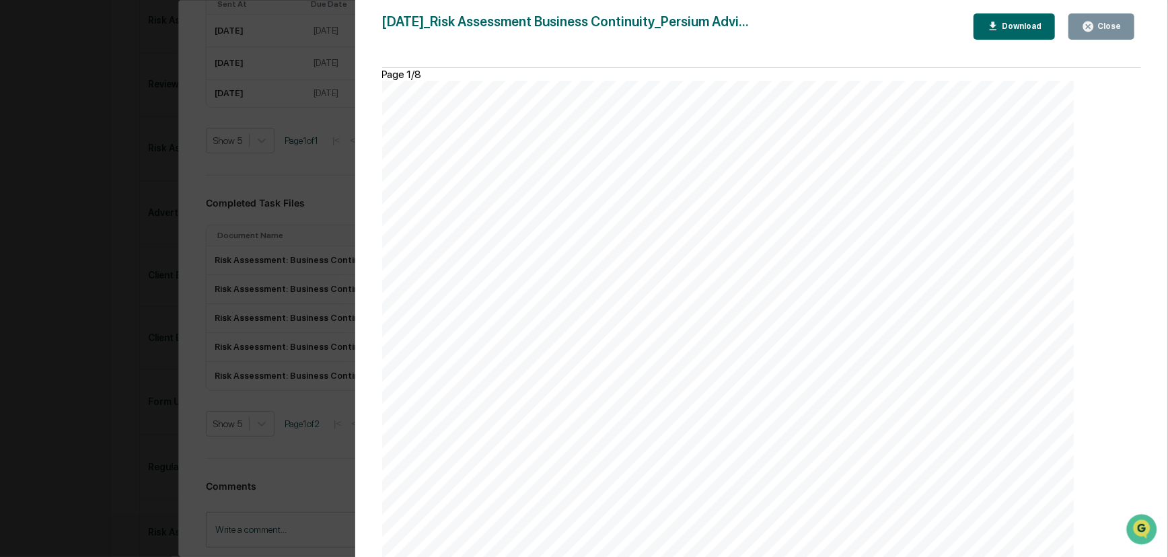
scroll to position [1774, 0]
click at [325, 201] on div "Version History [DATE] 03:05 PM [PERSON_NAME] [DATE]_Risk Assessment Business C…" at bounding box center [584, 278] width 1168 height 557
click at [1101, 26] on div "Close" at bounding box center [1108, 26] width 26 height 9
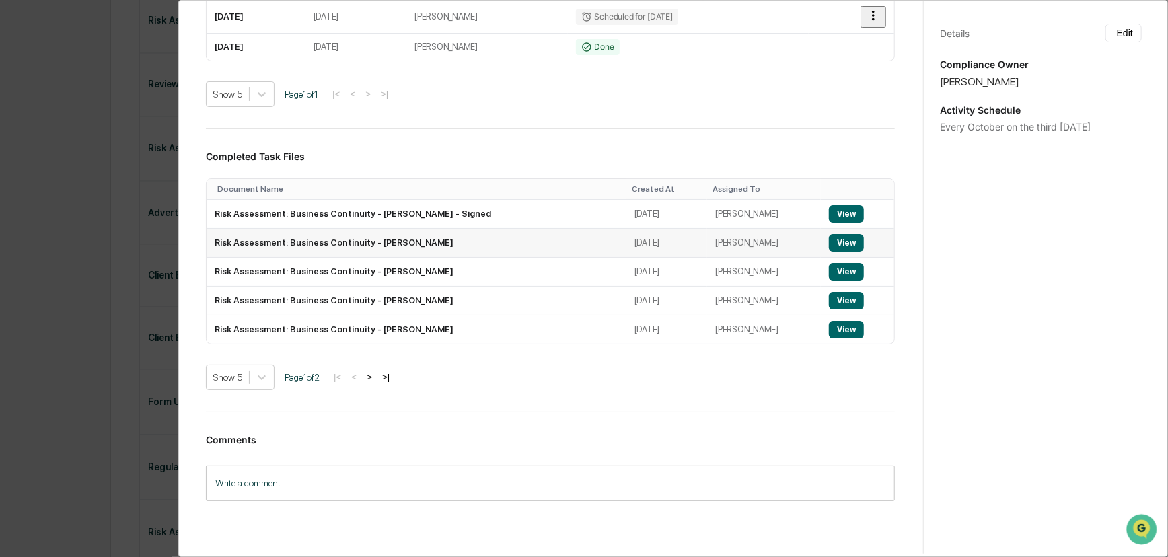
scroll to position [292, 0]
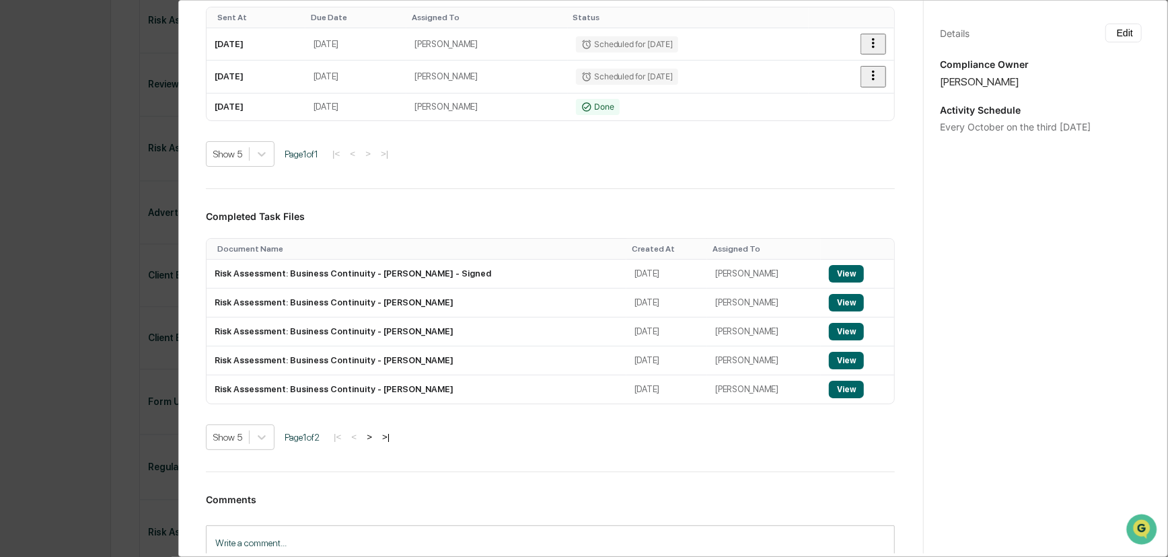
click at [374, 443] on button ">" at bounding box center [369, 436] width 13 height 11
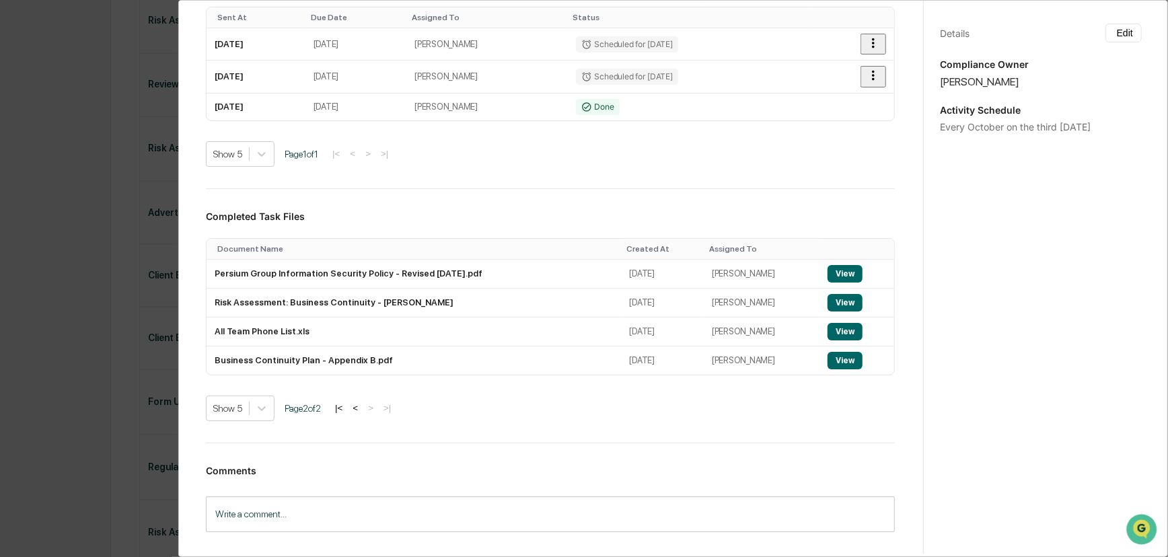
click at [357, 414] on button "<" at bounding box center [355, 407] width 13 height 11
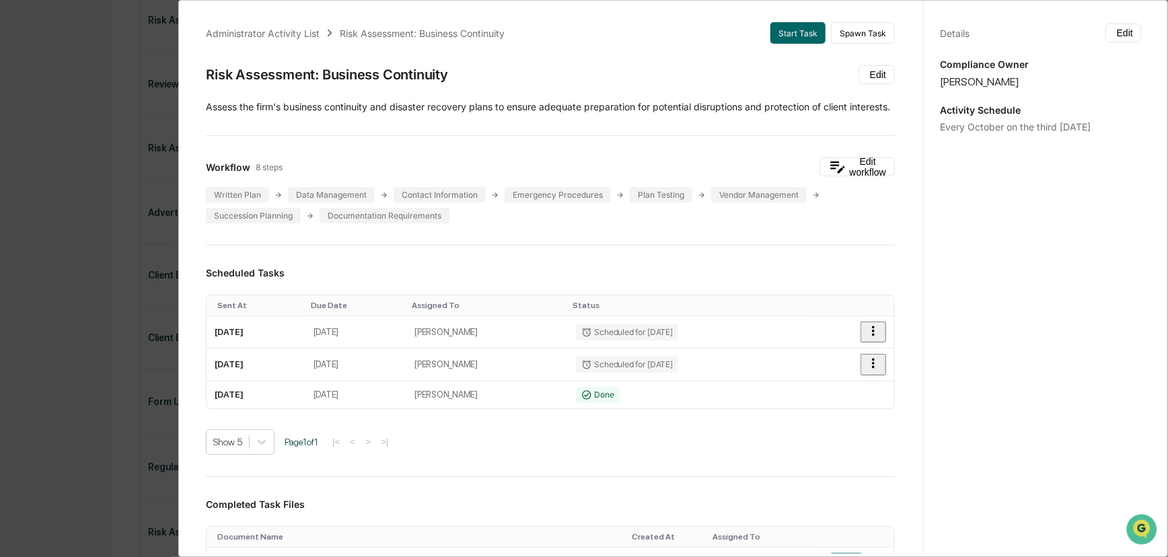
scroll to position [0, 0]
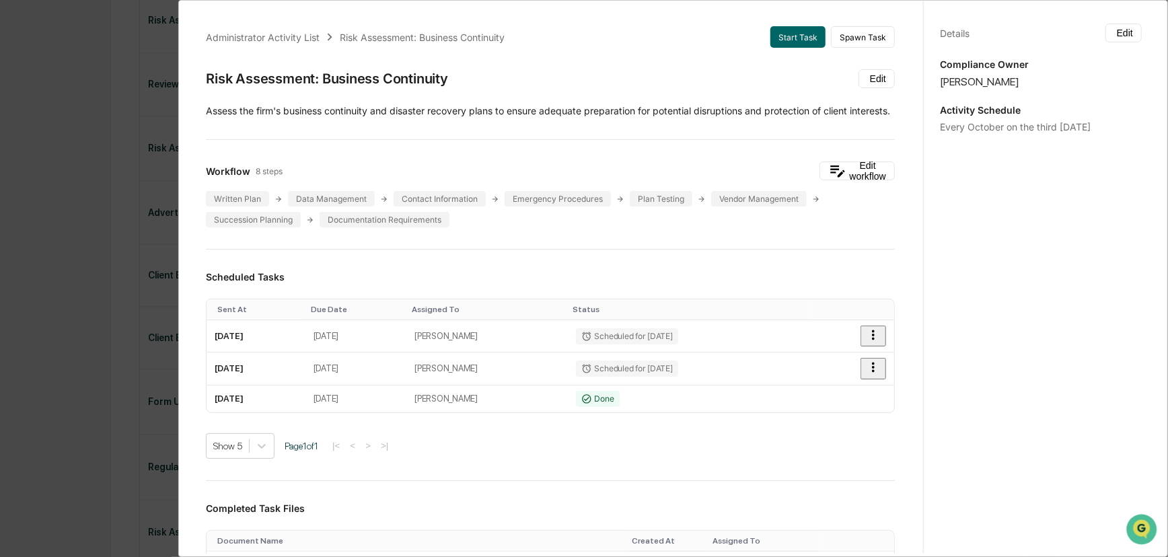
click at [553, 269] on div "Administrator Activity List Risk Assessment: Business Continuity Start Task Spa…" at bounding box center [551, 456] width 722 height 892
click at [422, 144] on div "Administrator Activity List Risk Assessment: Business Continuity Start Task Spa…" at bounding box center [551, 456] width 722 height 892
click at [102, 283] on div "Administrator Activity List Risk Assessment: Business Continuity Start Task Spa…" at bounding box center [584, 278] width 1168 height 557
